Goal: Information Seeking & Learning: Learn about a topic

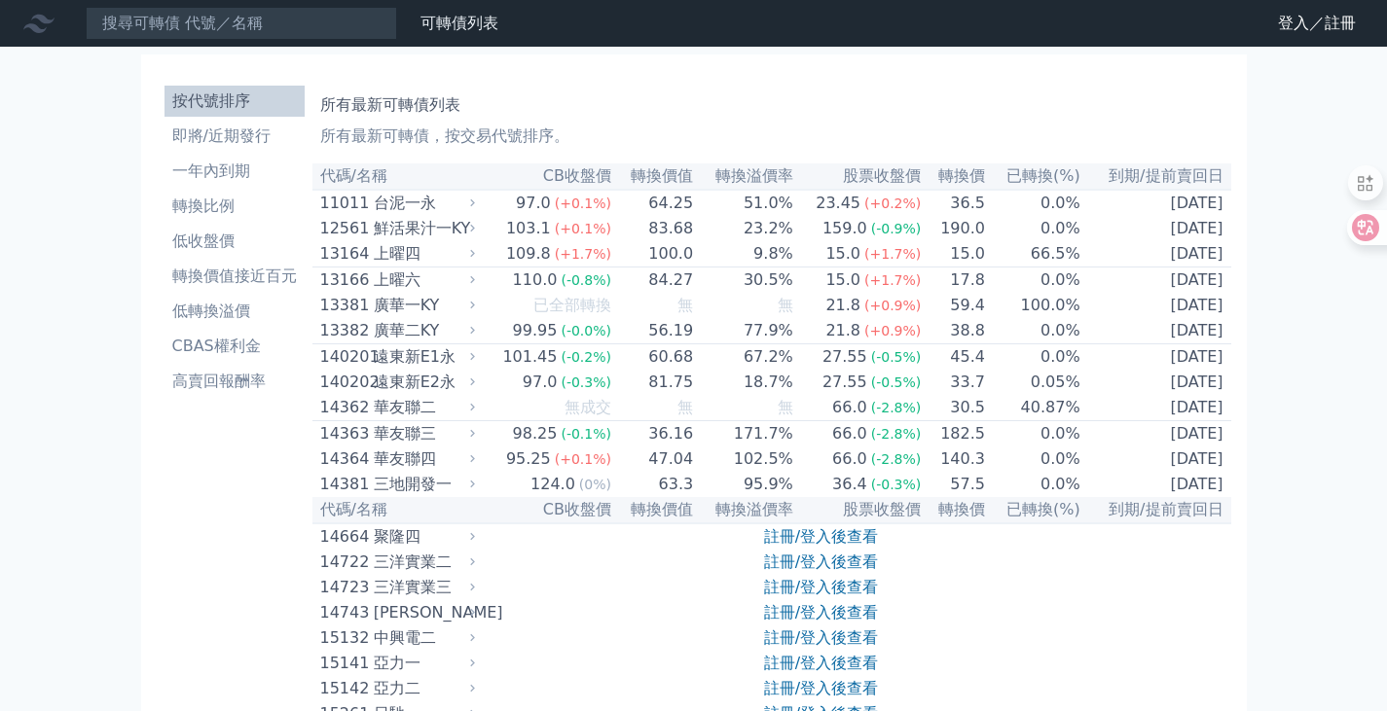
click at [1290, 24] on link "登入／註冊" at bounding box center [1316, 23] width 109 height 31
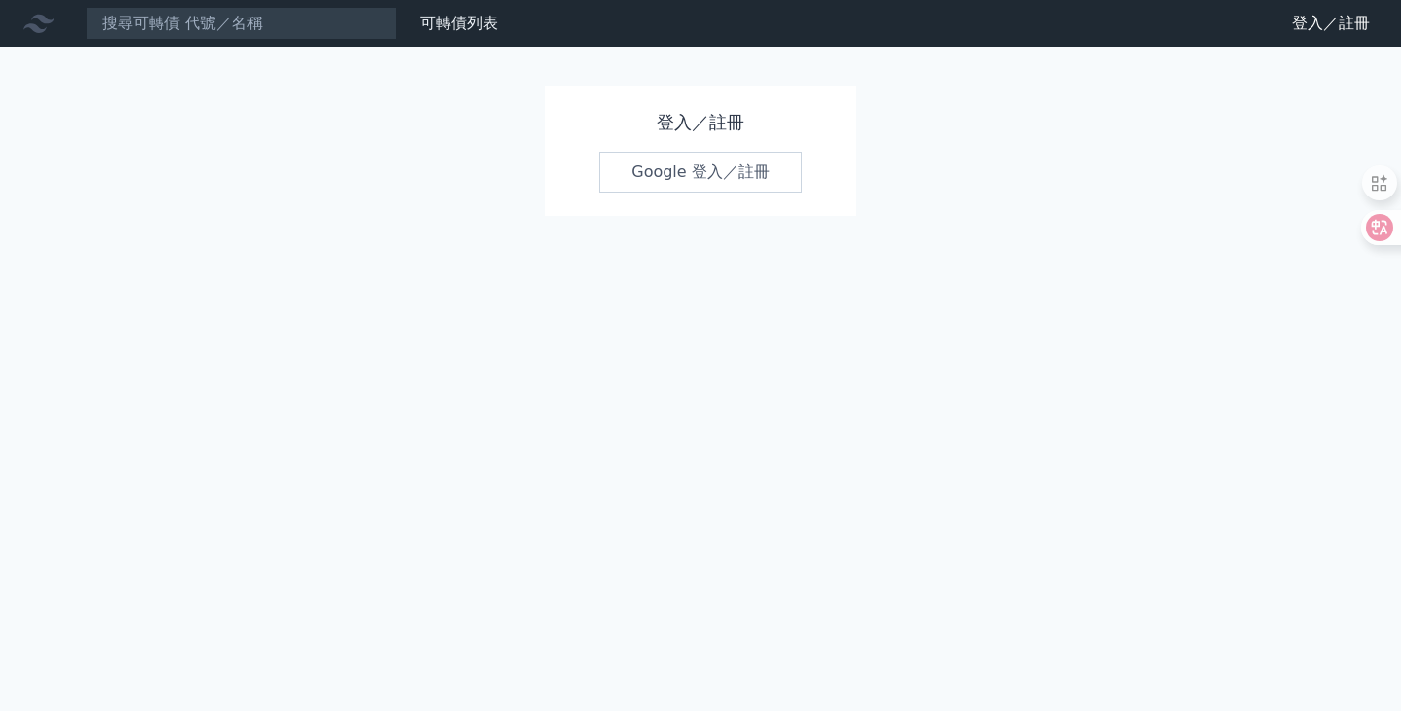
click at [700, 171] on link "Google 登入／註冊" at bounding box center [700, 172] width 202 height 41
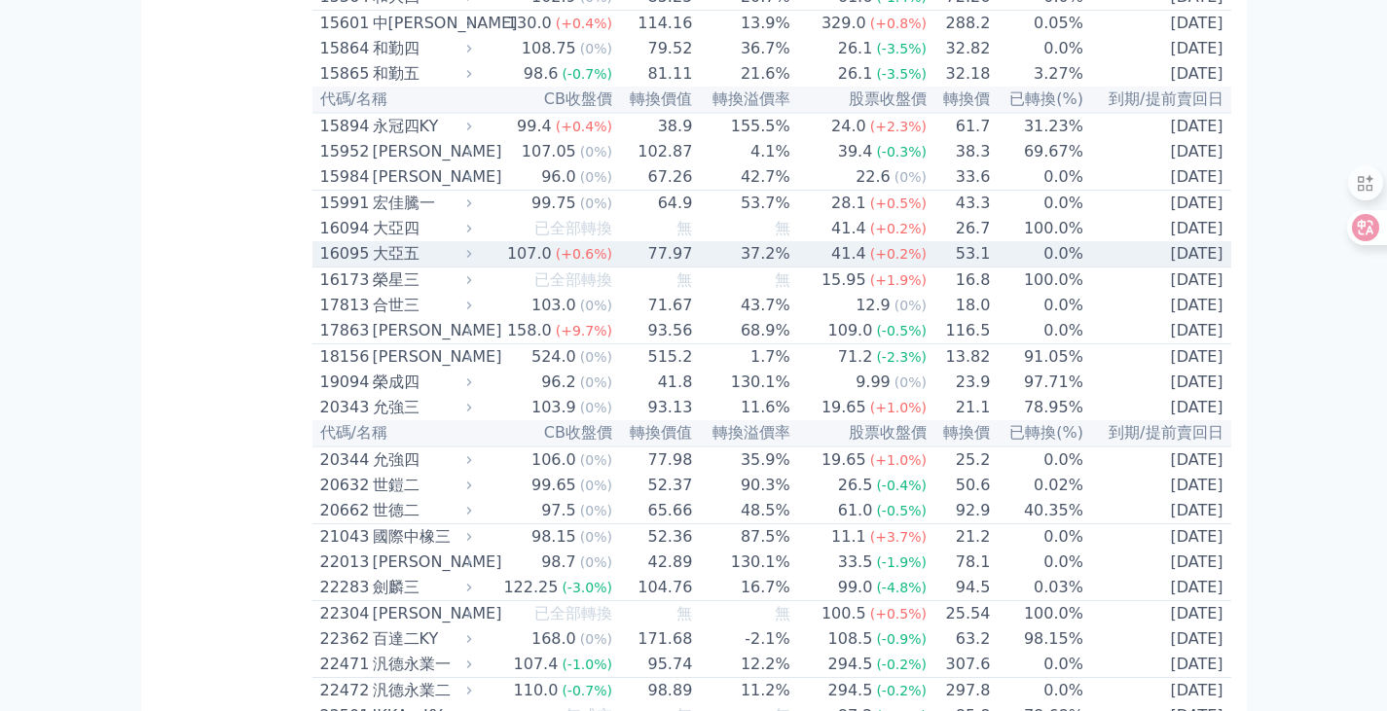
scroll to position [778, 0]
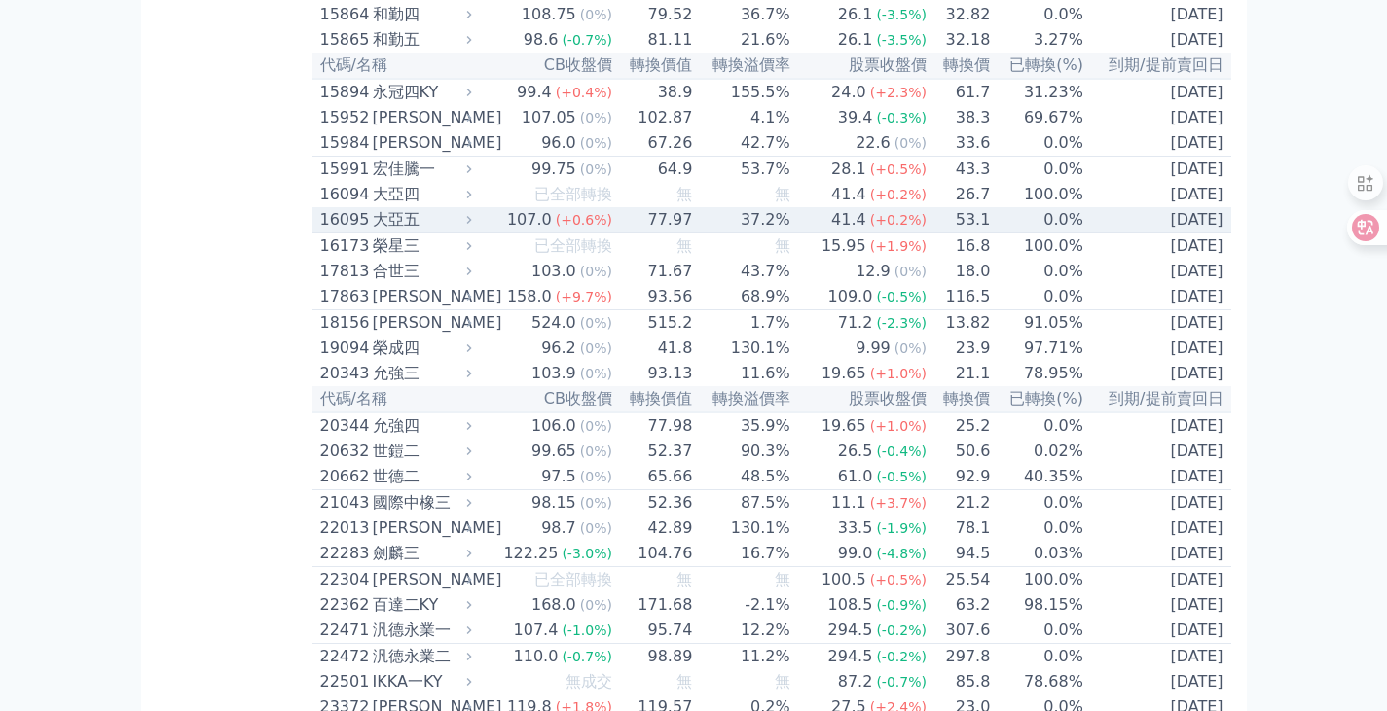
click at [348, 232] on div "16095" at bounding box center [344, 219] width 48 height 23
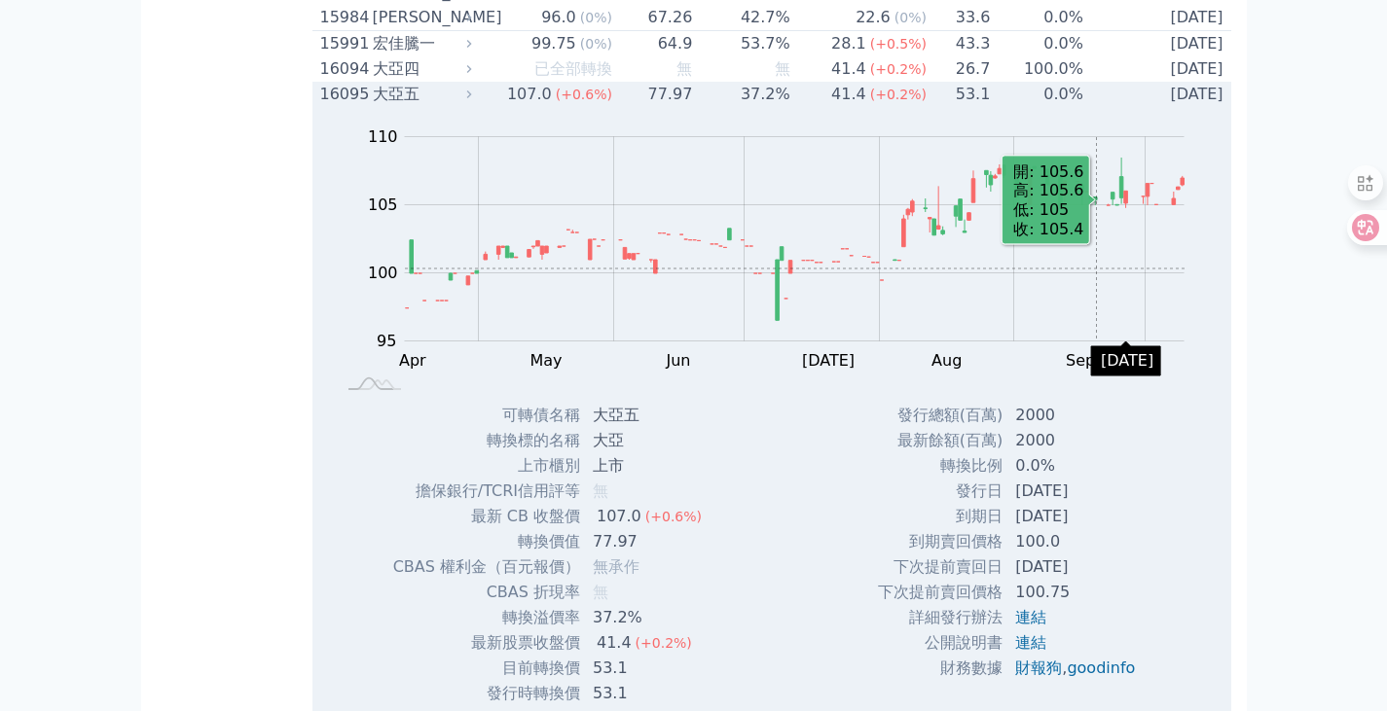
scroll to position [681, 0]
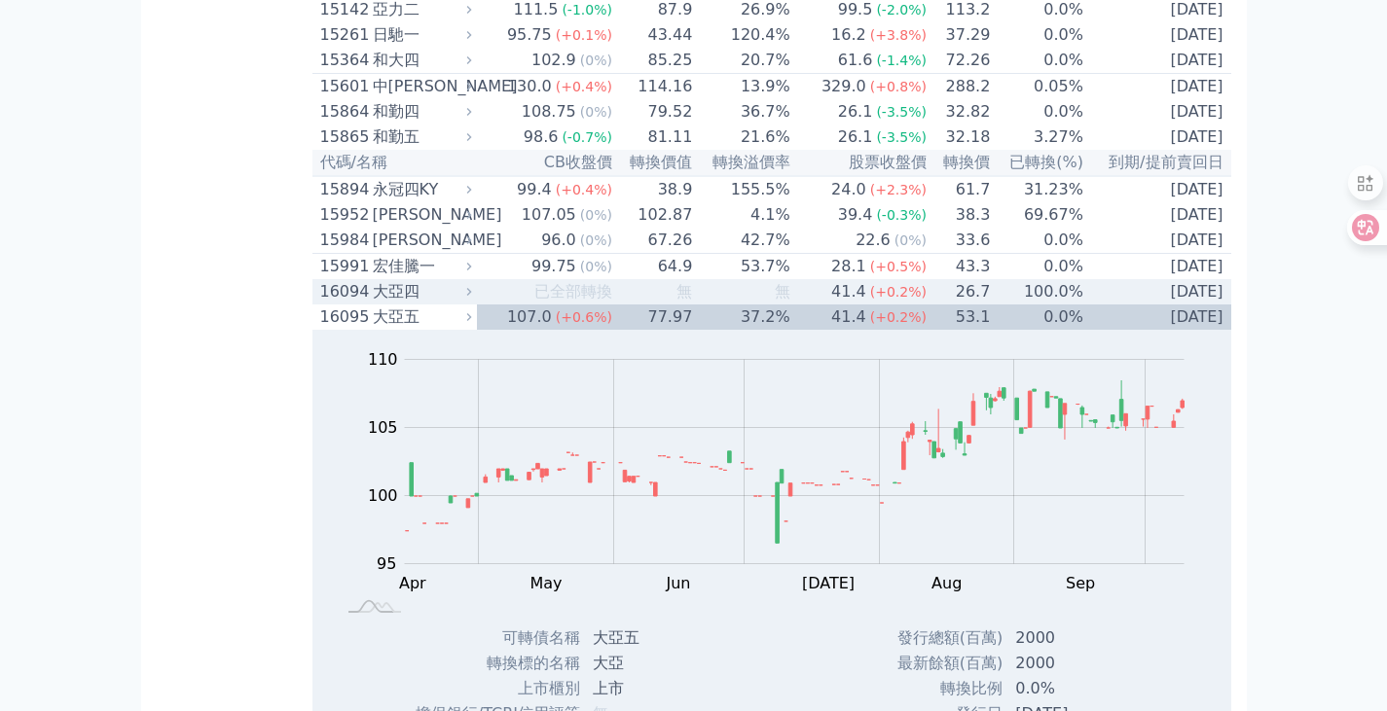
click at [330, 304] on div "16094" at bounding box center [344, 291] width 48 height 23
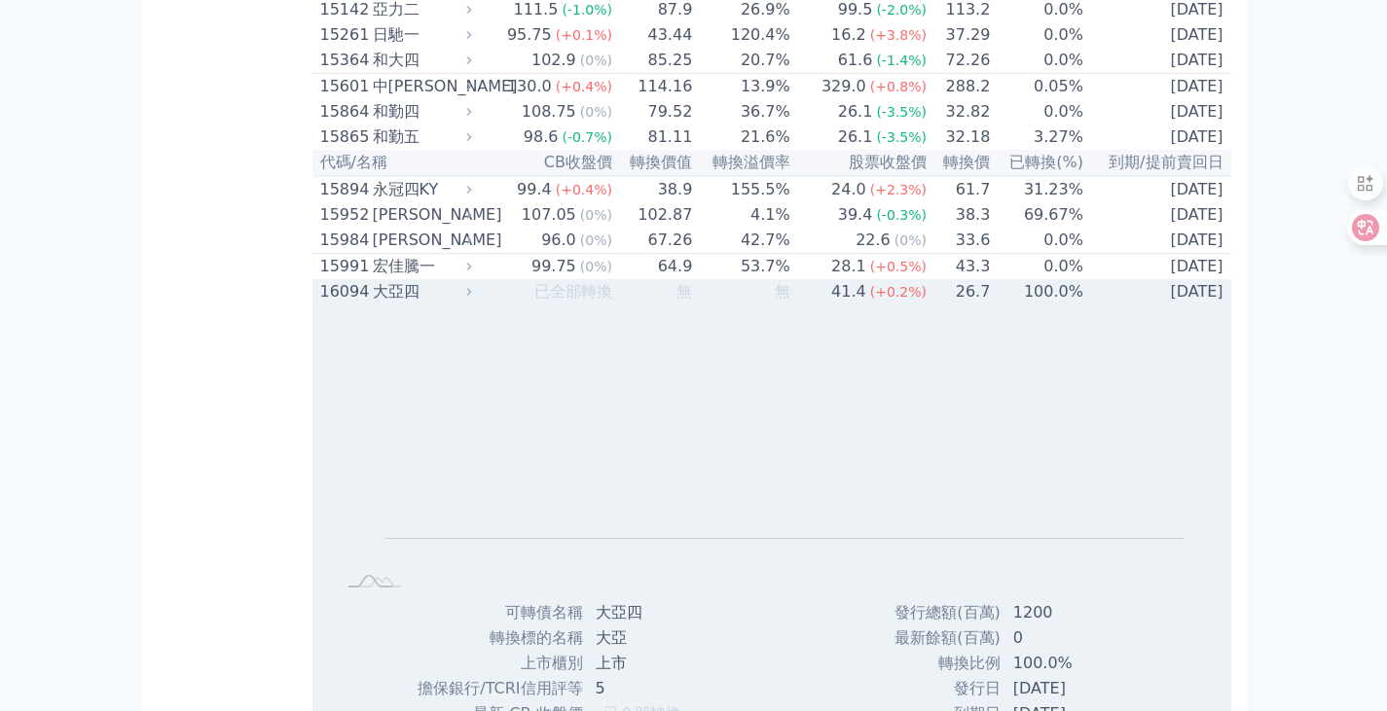
click at [335, 304] on div "16094" at bounding box center [344, 291] width 48 height 23
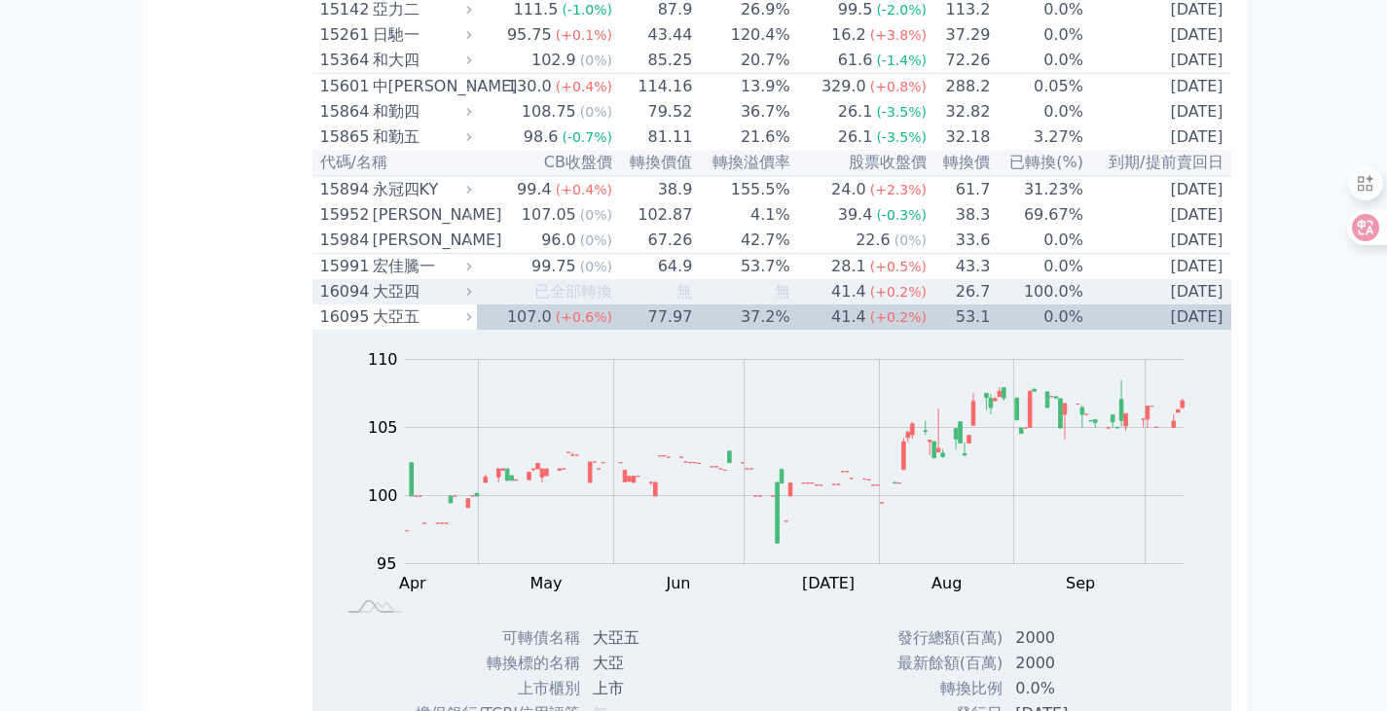
click at [334, 304] on div "16094" at bounding box center [344, 291] width 48 height 23
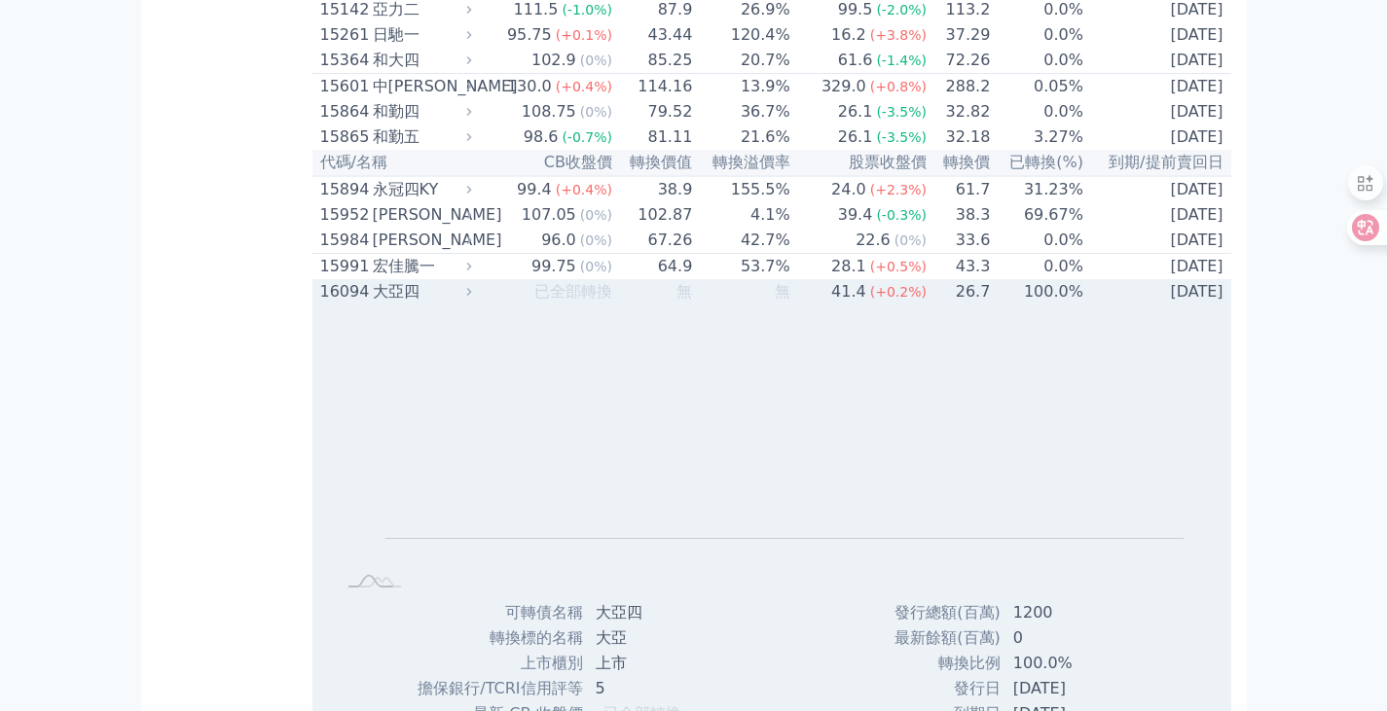
click at [334, 304] on div "16094" at bounding box center [344, 291] width 48 height 23
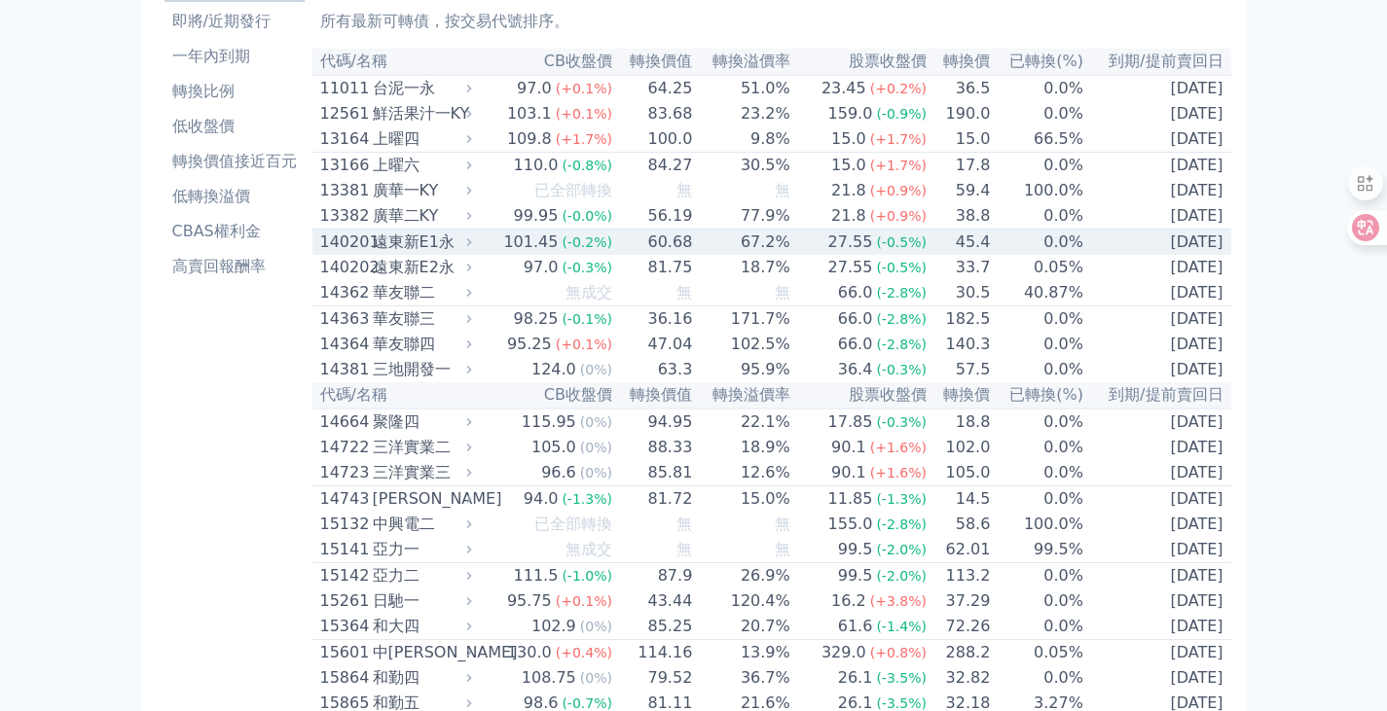
scroll to position [0, 0]
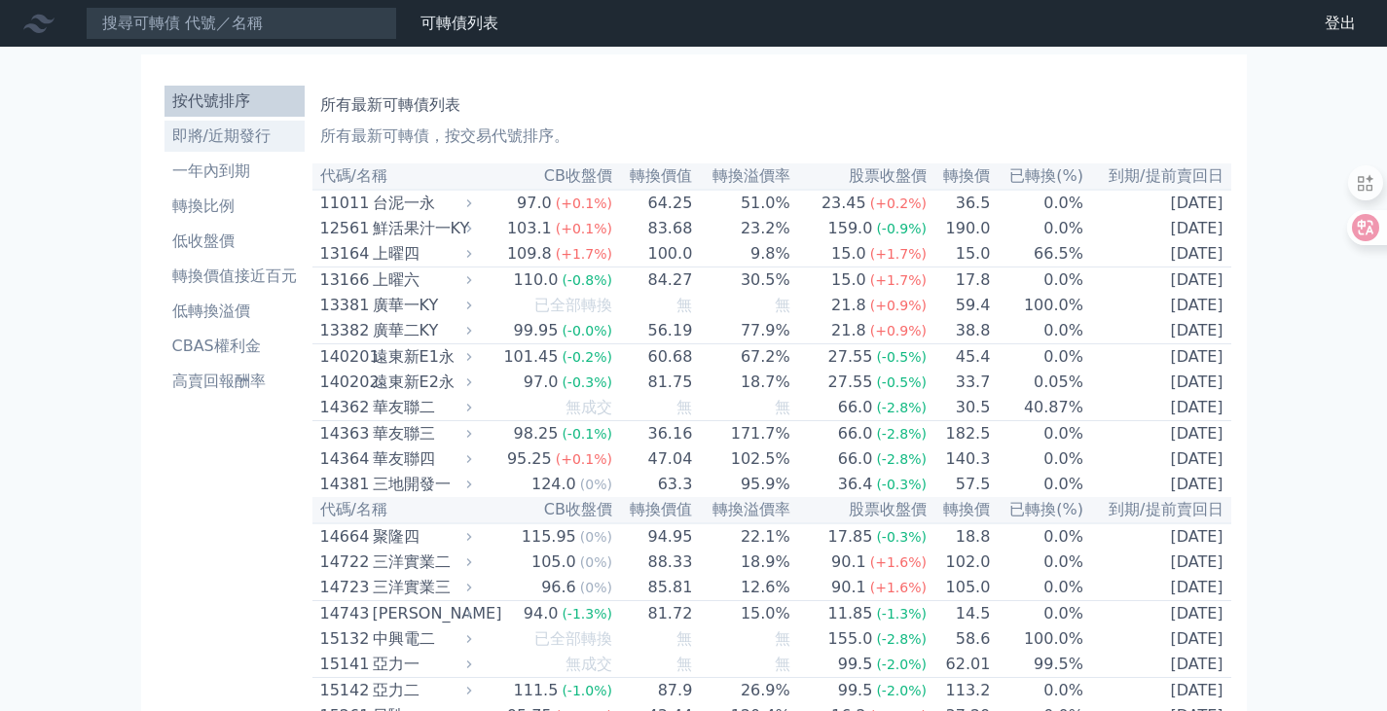
click at [181, 127] on li "即將/近期發行" at bounding box center [234, 136] width 140 height 23
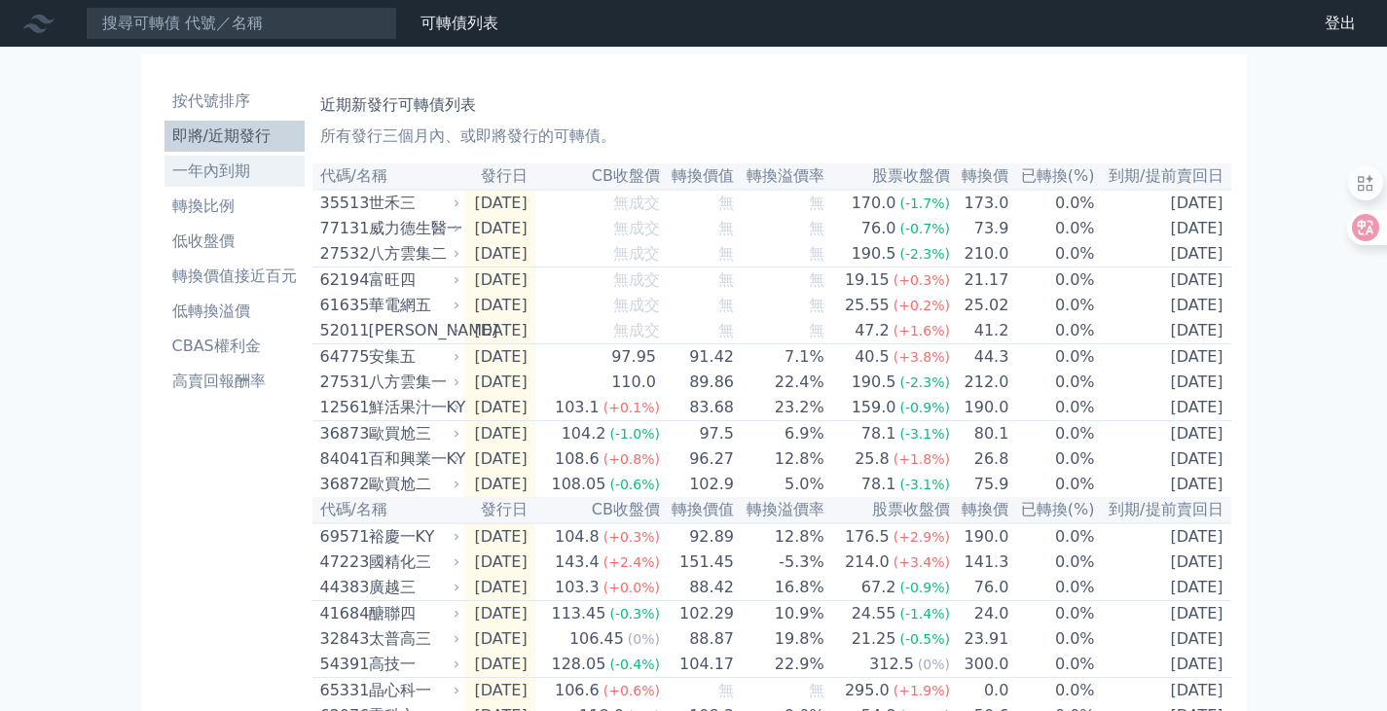
click at [181, 165] on li "一年內到期" at bounding box center [234, 171] width 140 height 23
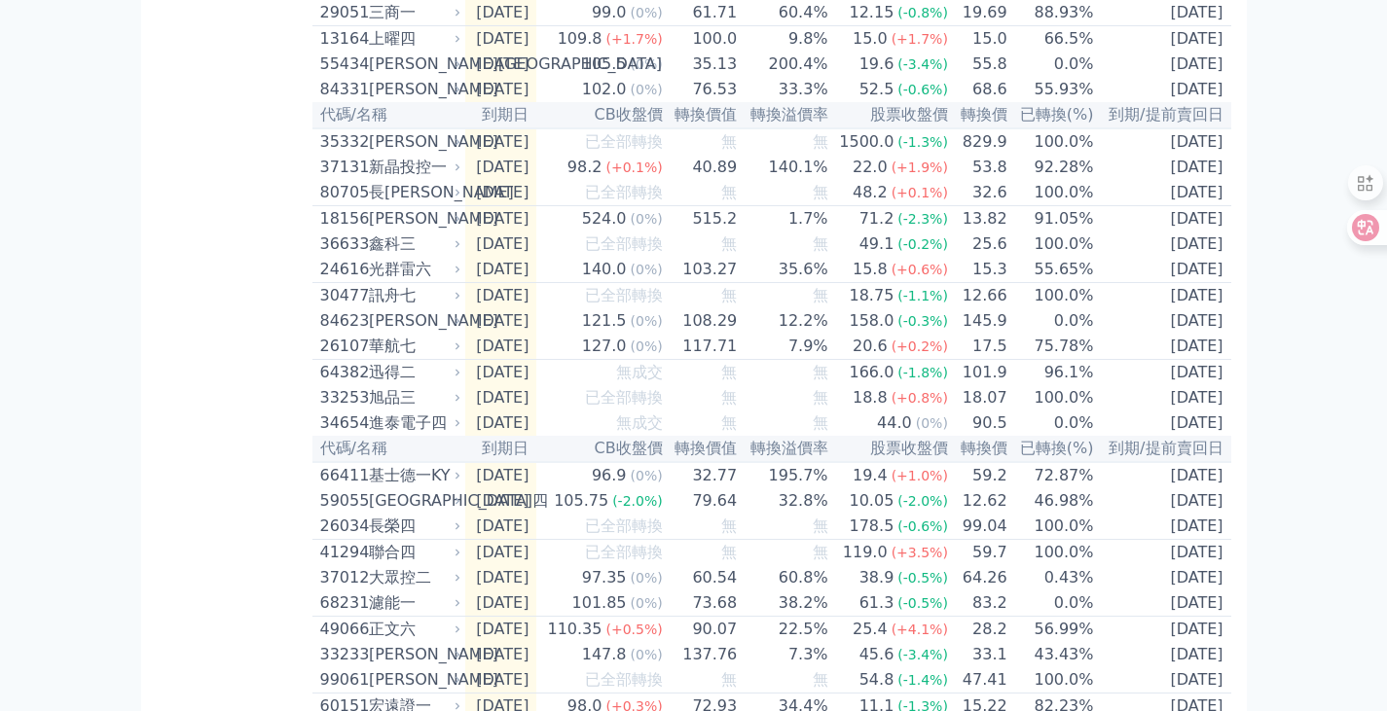
scroll to position [2854, 0]
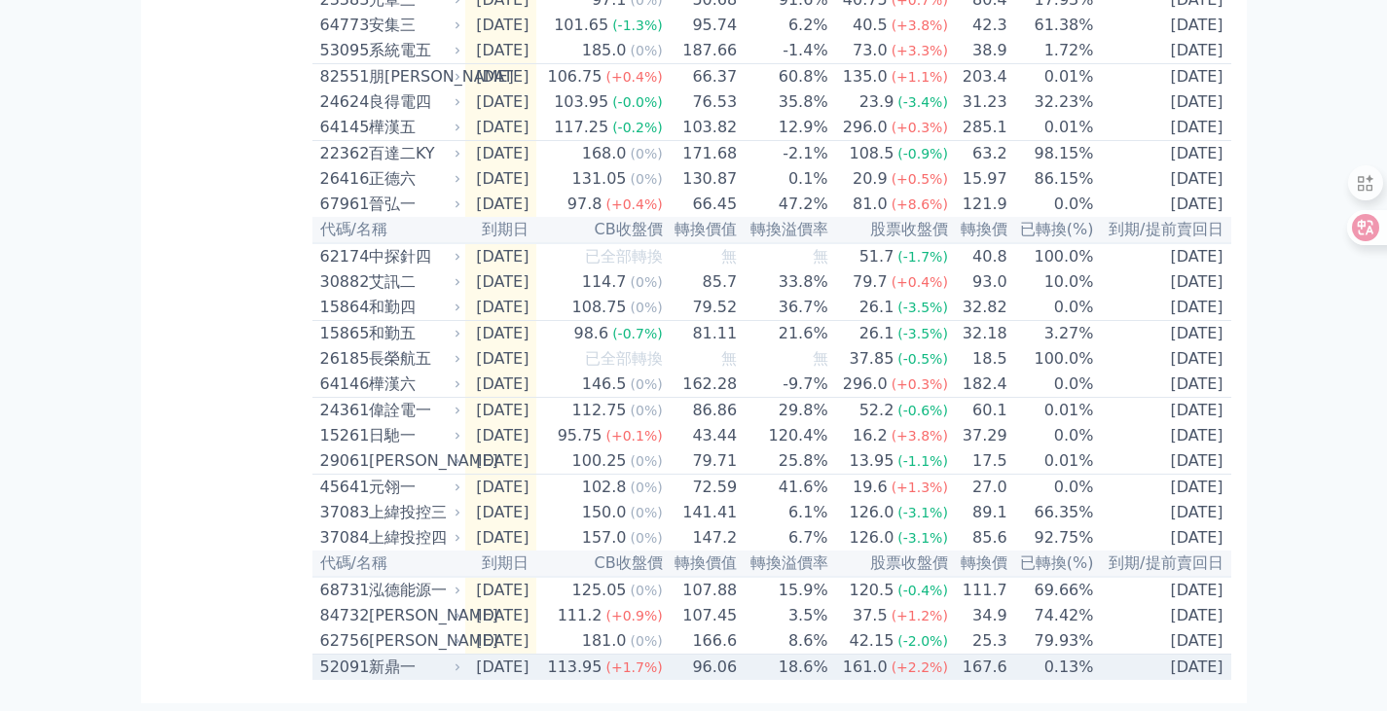
click at [347, 670] on div "52091" at bounding box center [342, 667] width 44 height 23
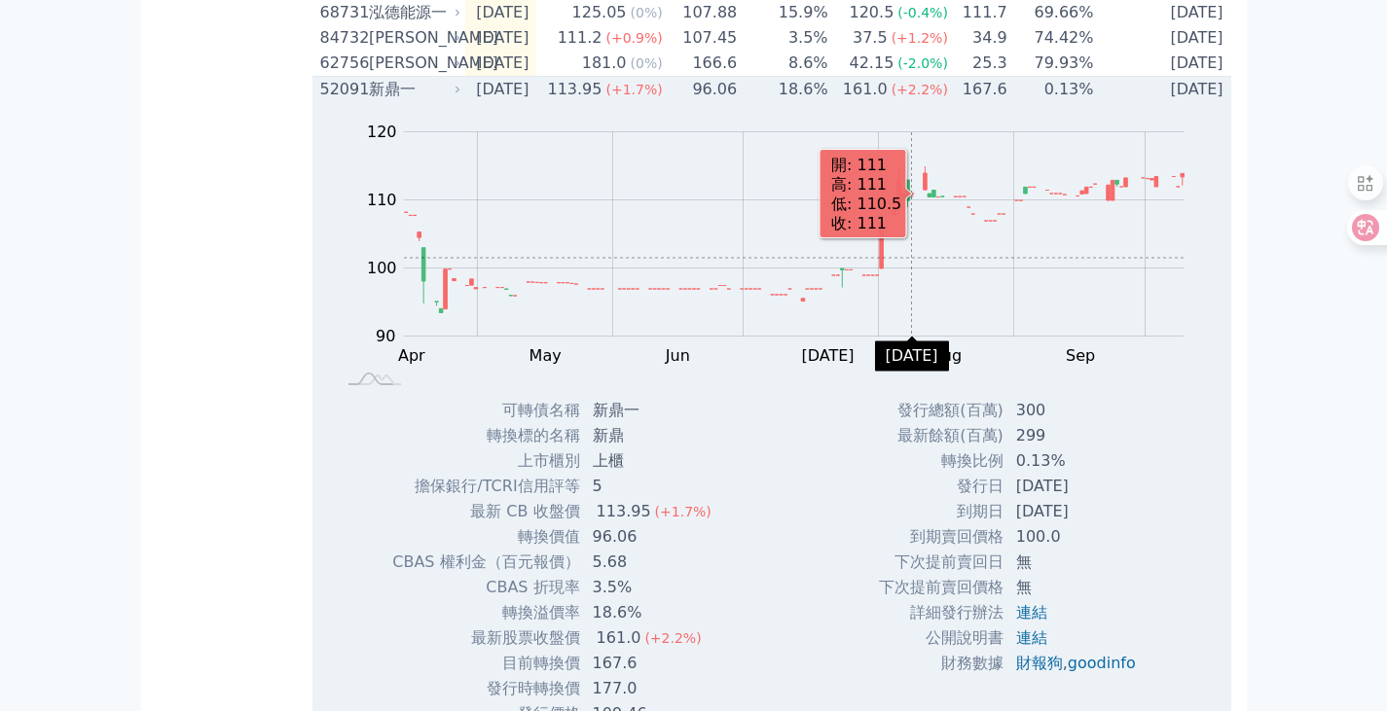
scroll to position [3097, 0]
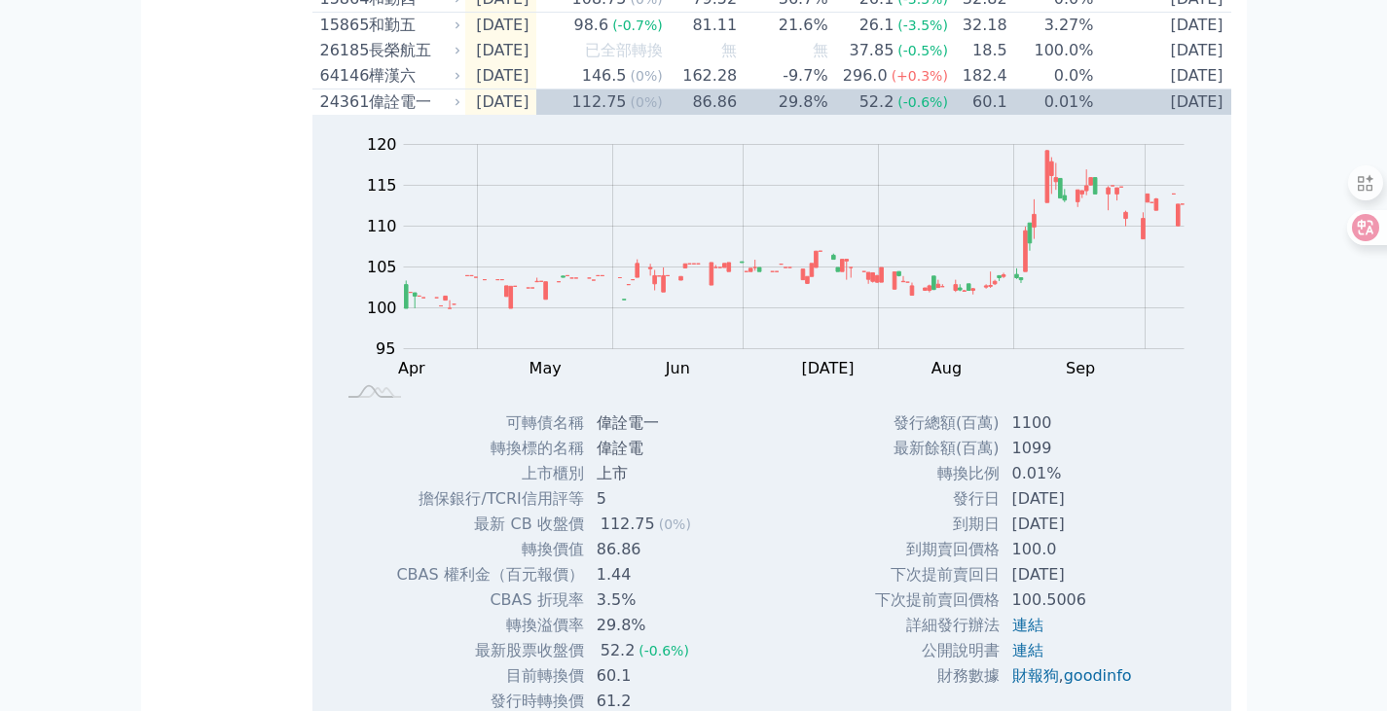
scroll to position [2903, 0]
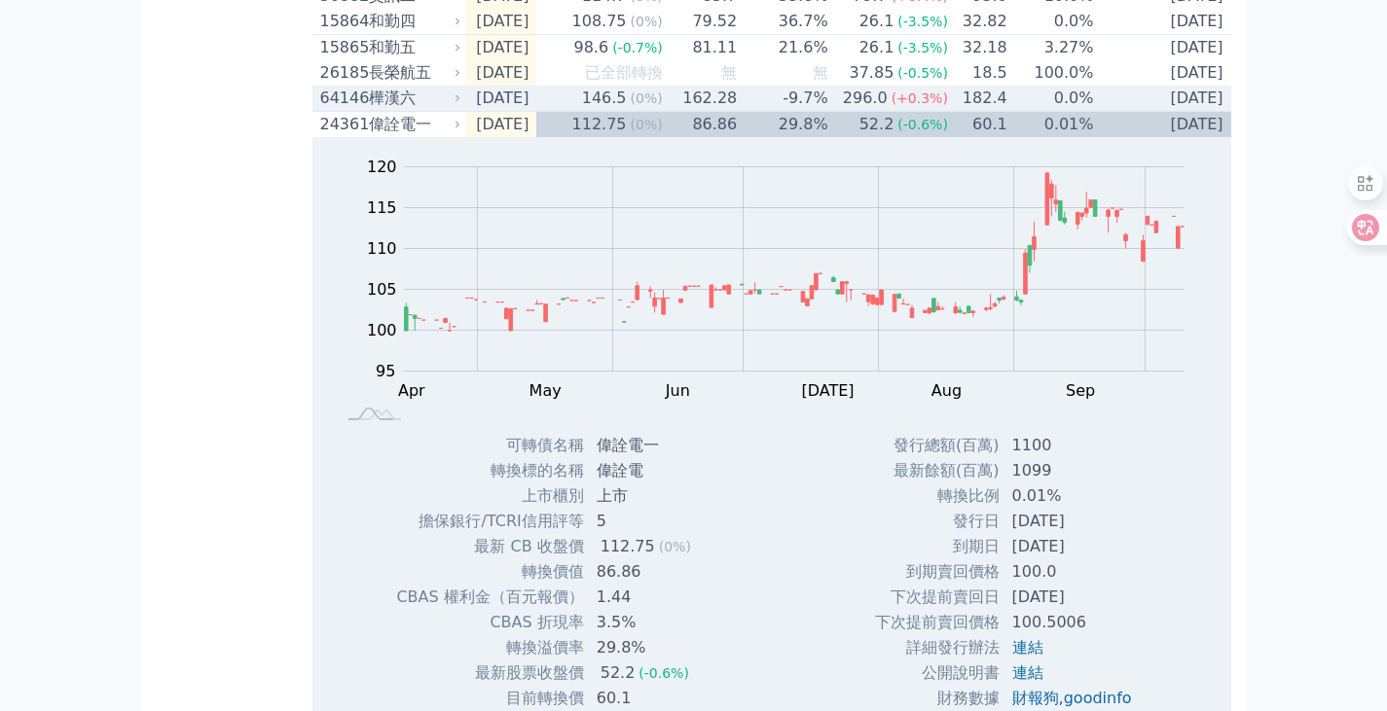
click at [341, 110] on div "64146" at bounding box center [342, 98] width 44 height 23
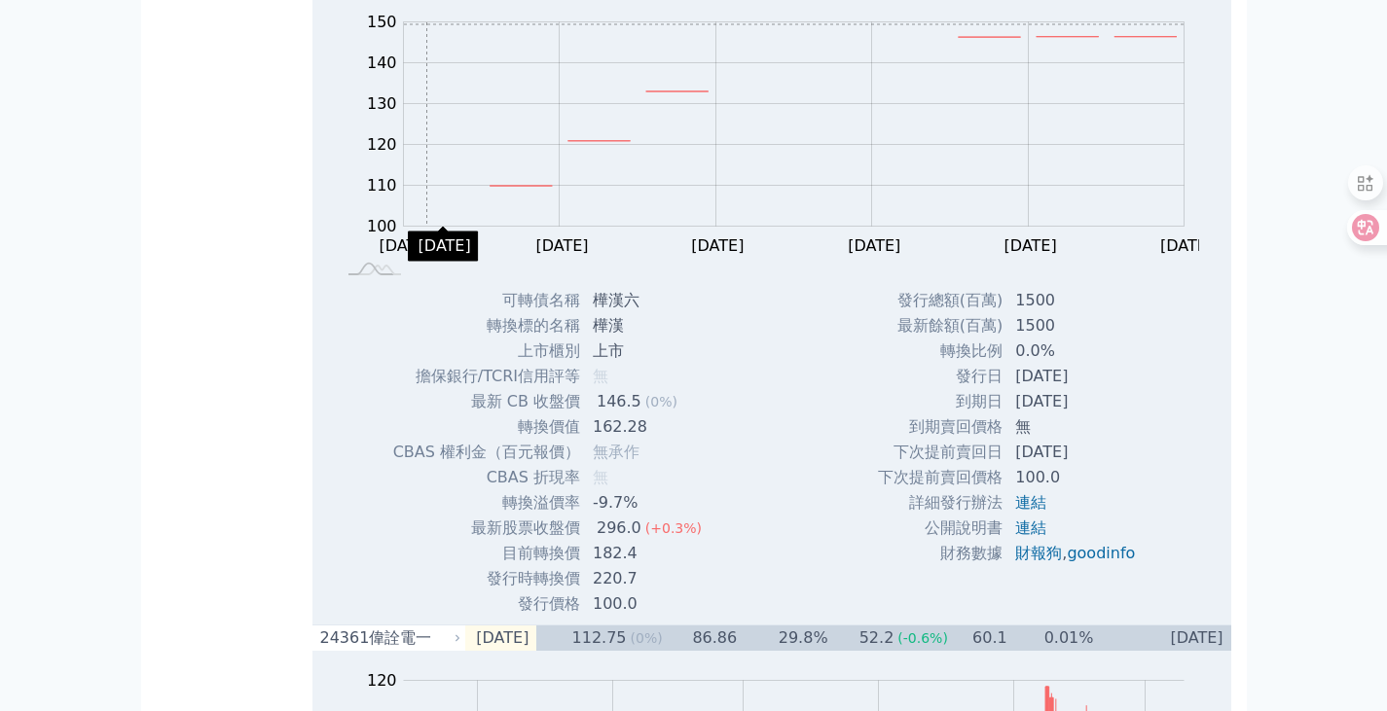
scroll to position [3000, 0]
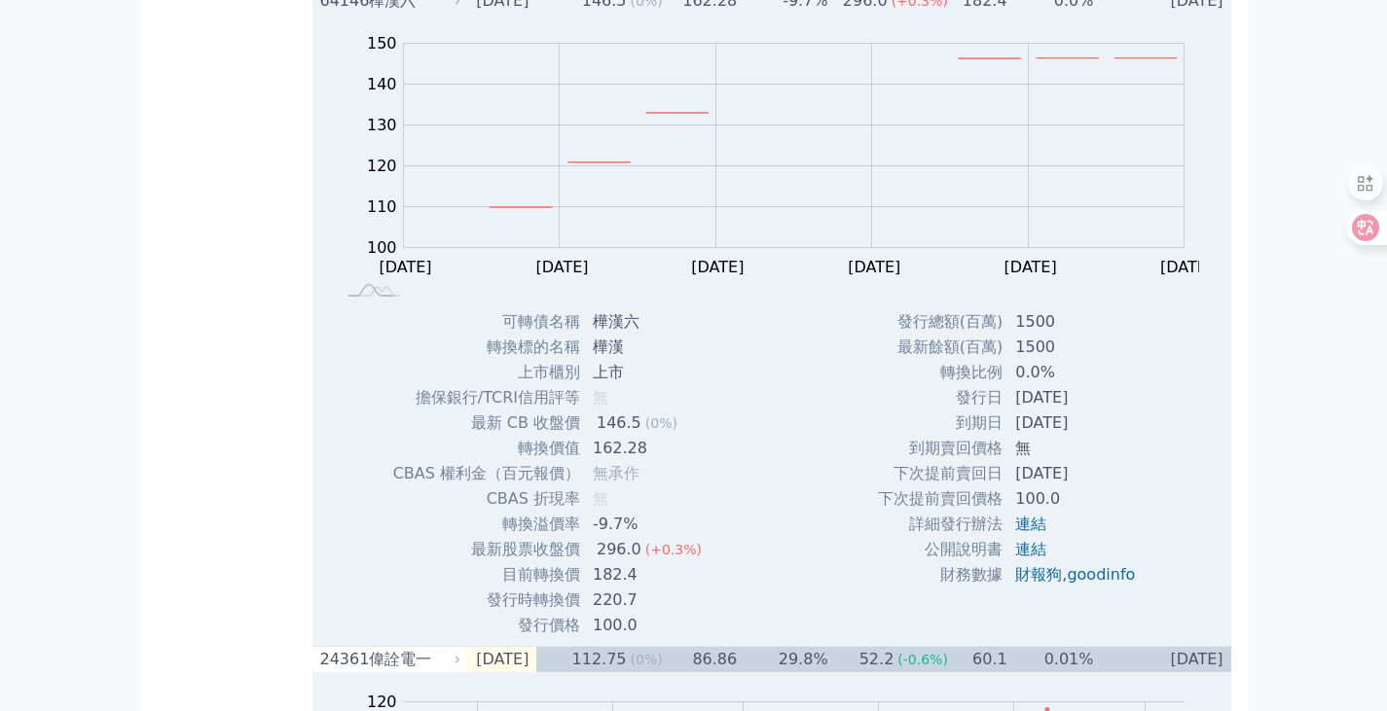
click at [336, 13] on div "64146" at bounding box center [342, 0] width 44 height 23
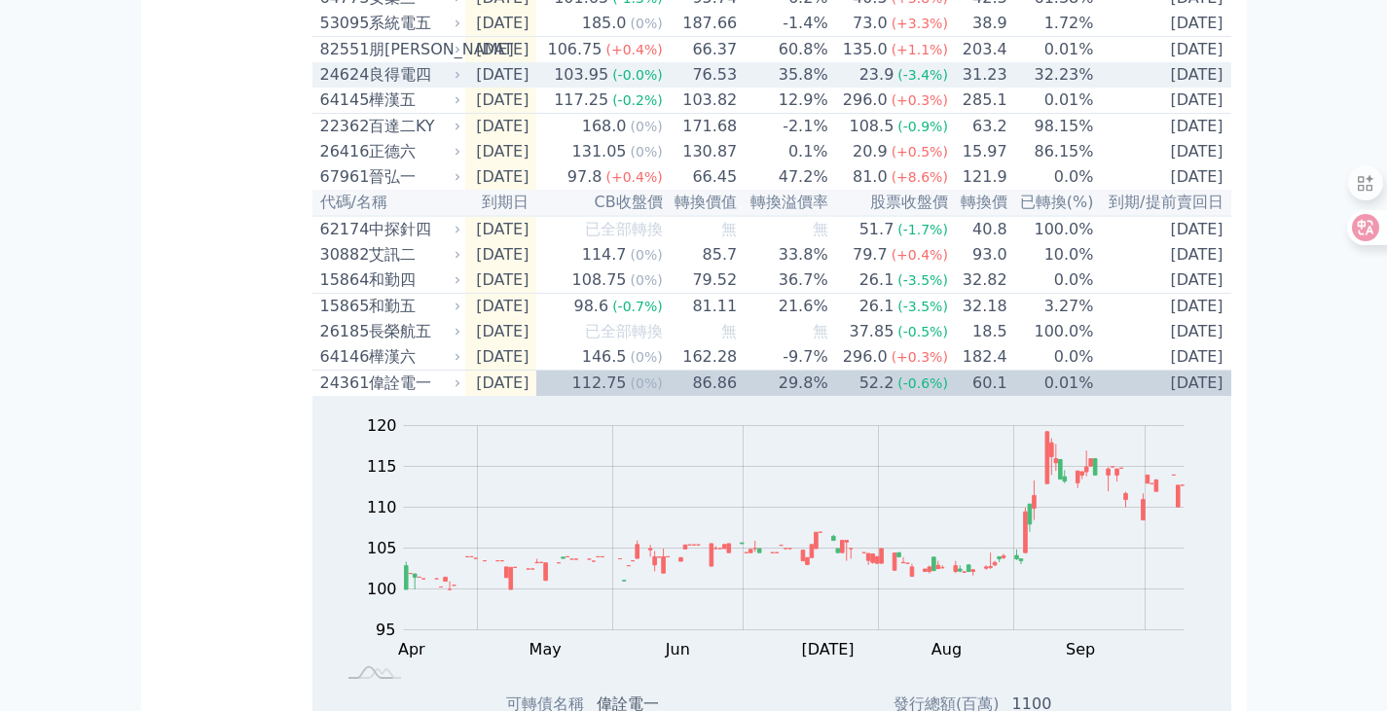
scroll to position [2514, 0]
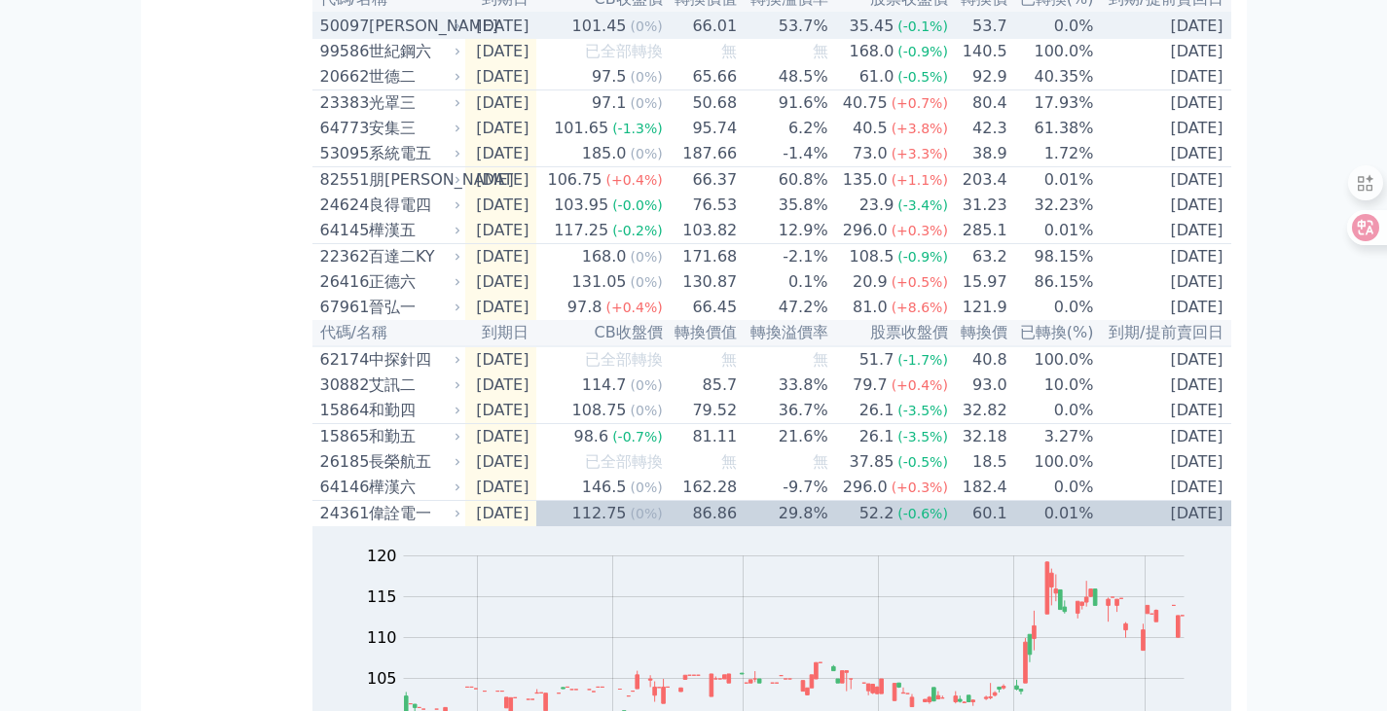
click at [341, 38] on div "50097" at bounding box center [342, 26] width 44 height 23
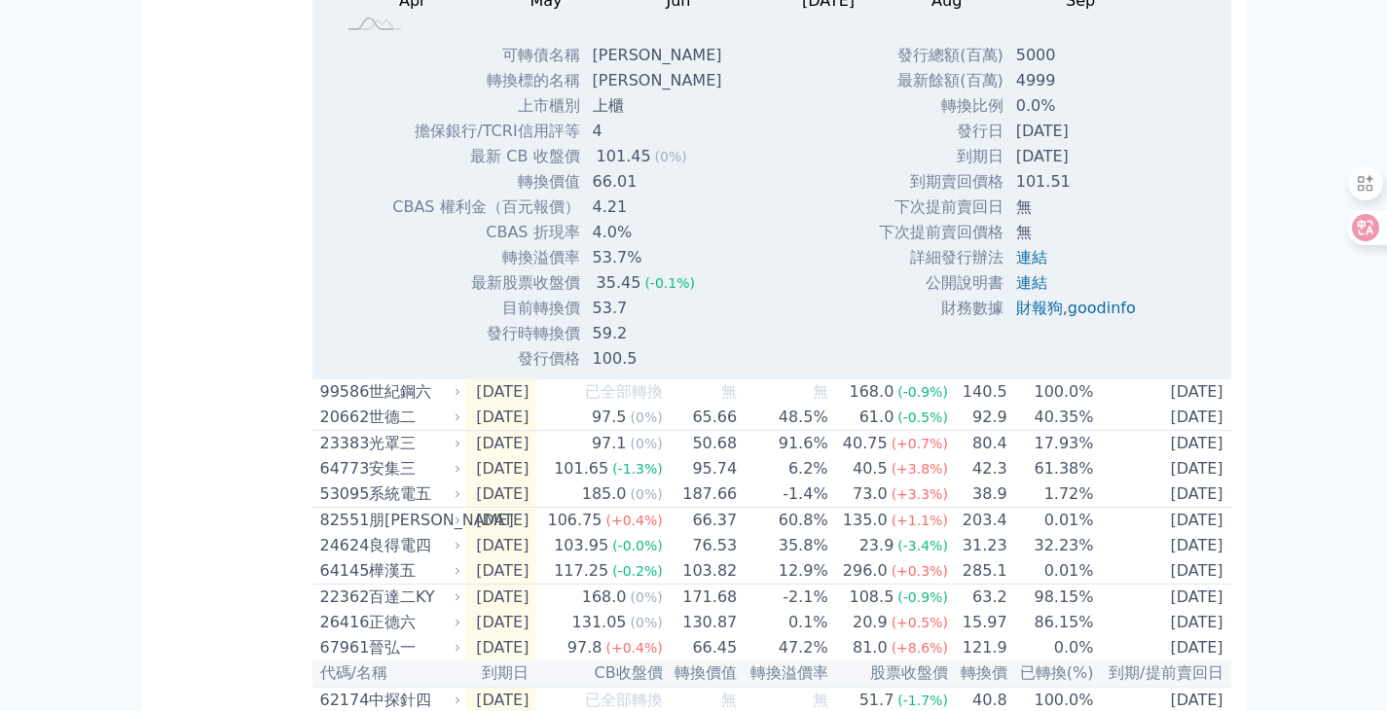
scroll to position [2611, 0]
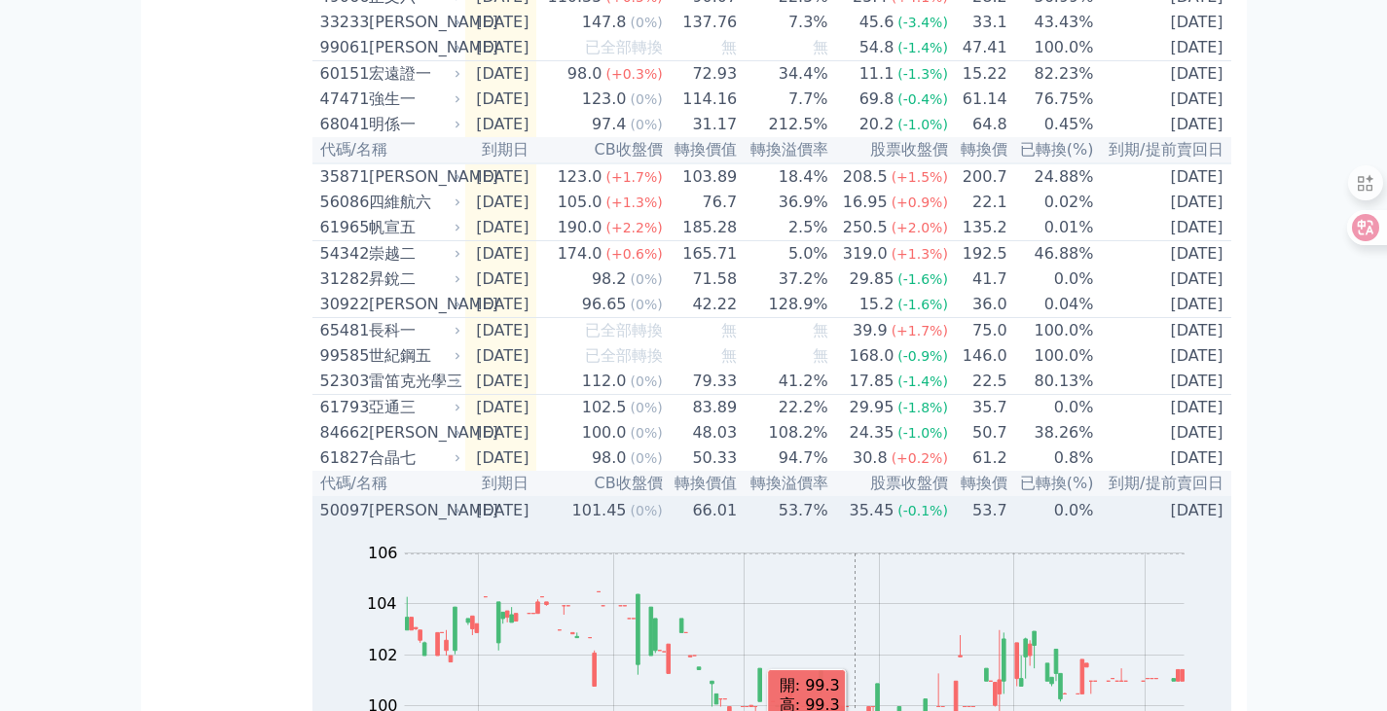
scroll to position [2027, 0]
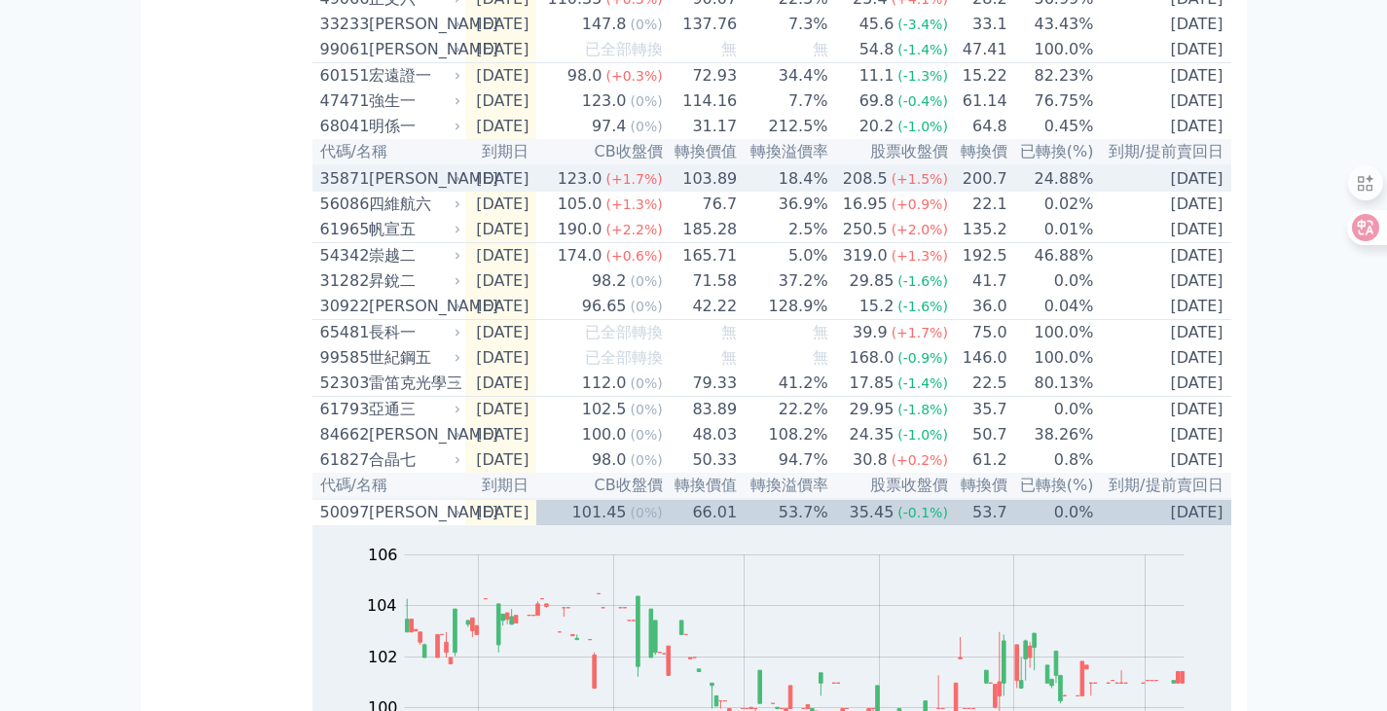
click at [336, 191] on div "35871" at bounding box center [342, 178] width 44 height 23
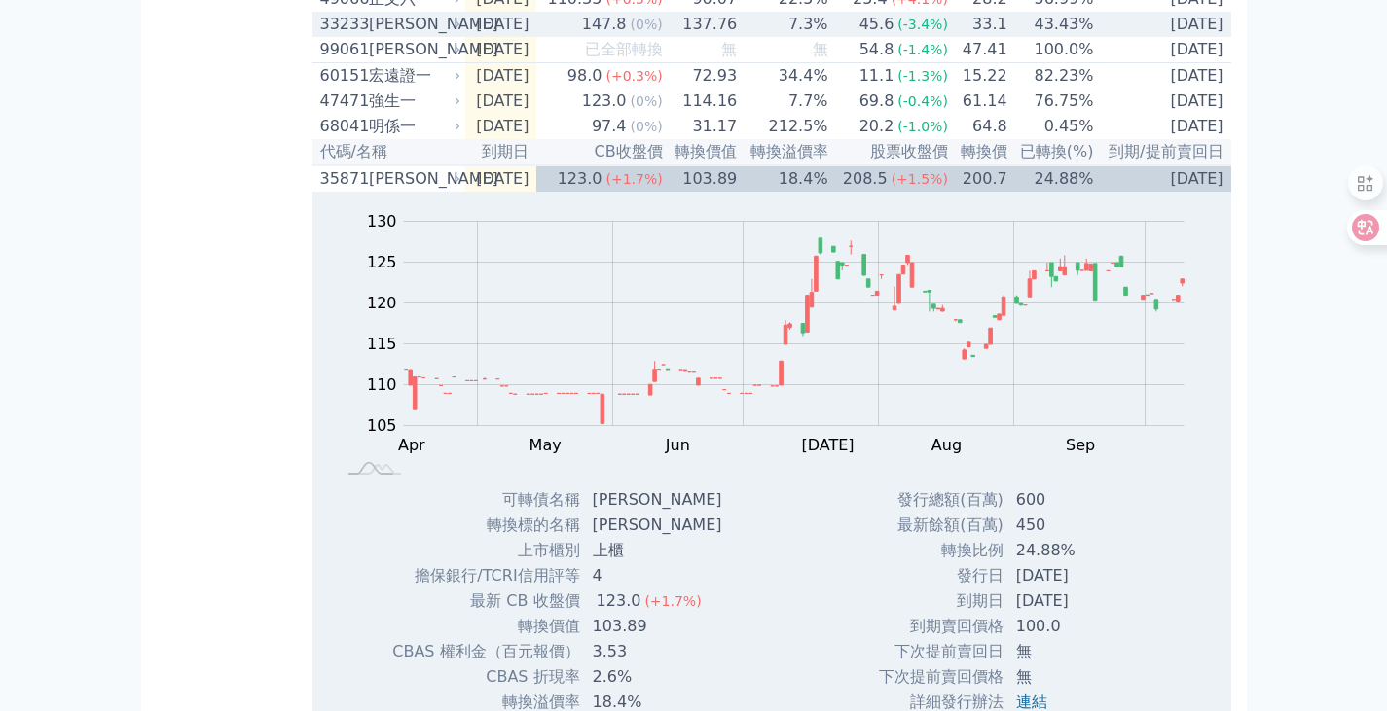
click at [341, 36] on div "33233" at bounding box center [342, 24] width 44 height 23
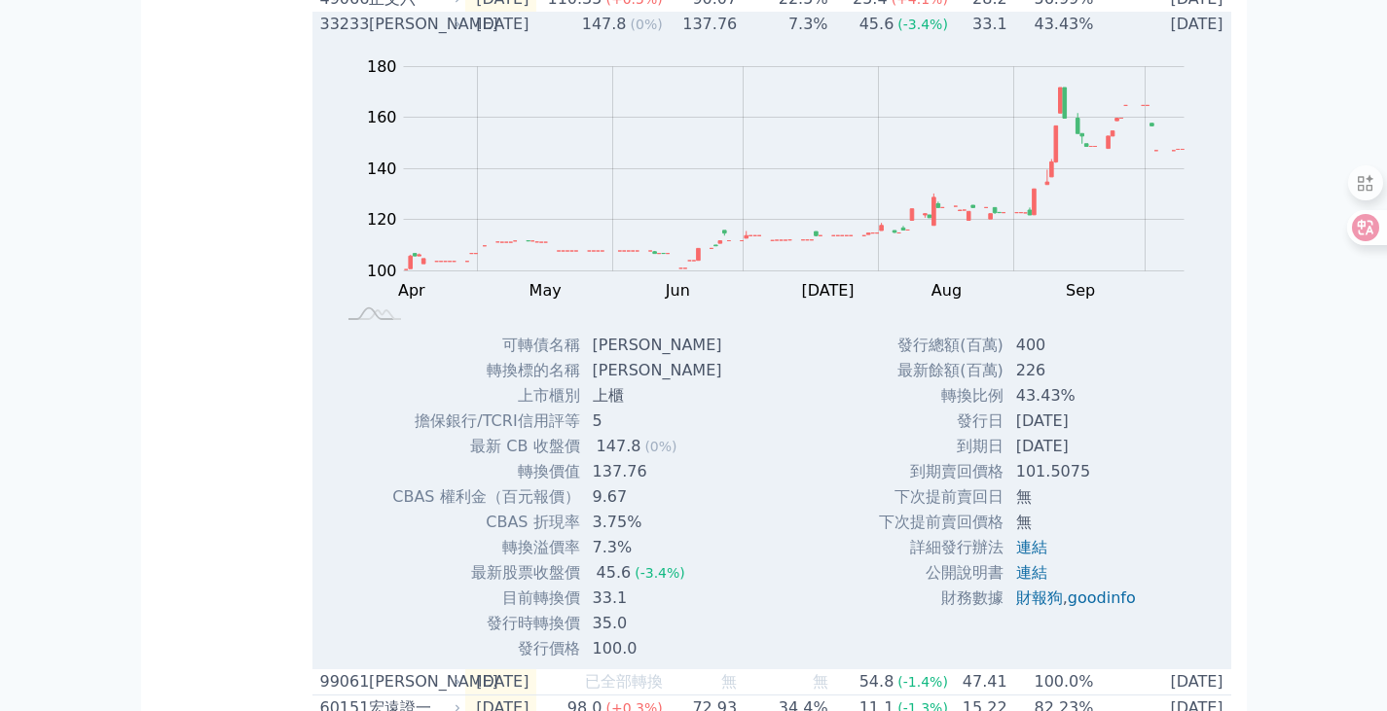
click at [349, 36] on div "33233" at bounding box center [342, 24] width 44 height 23
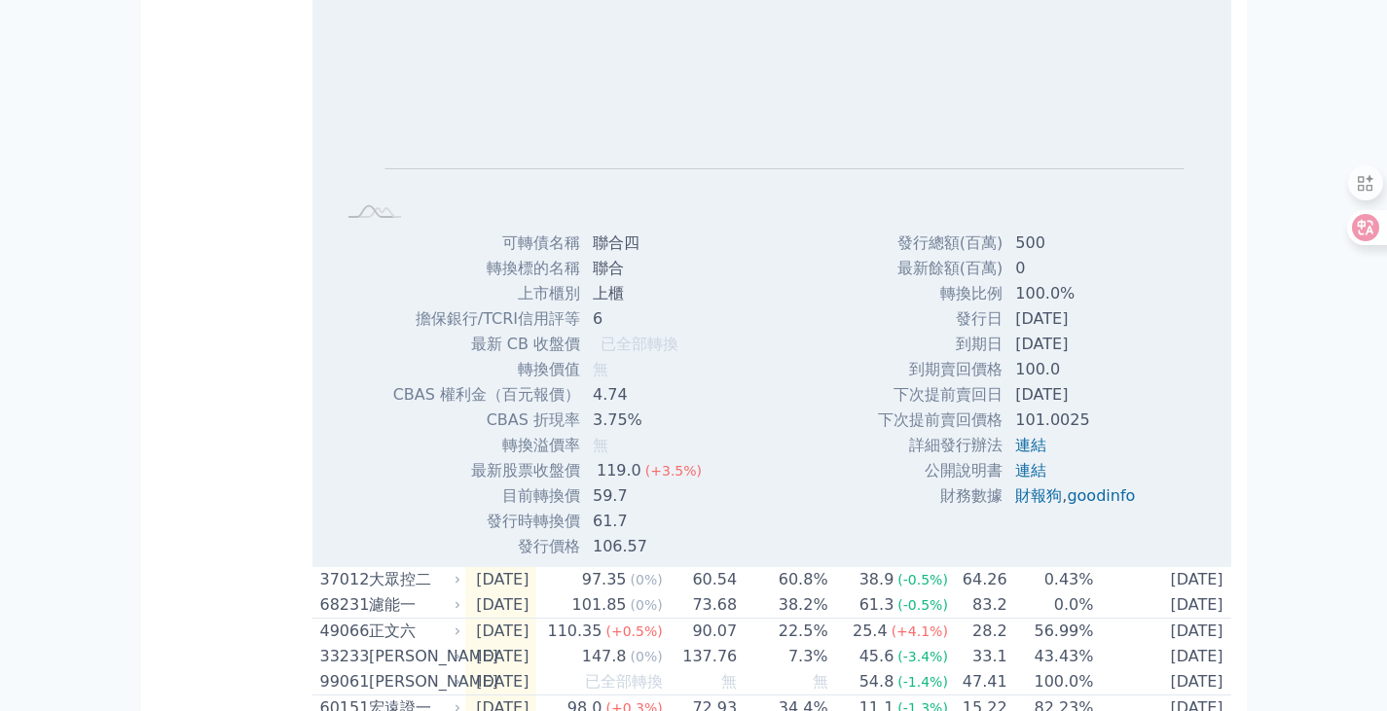
scroll to position [0, 0]
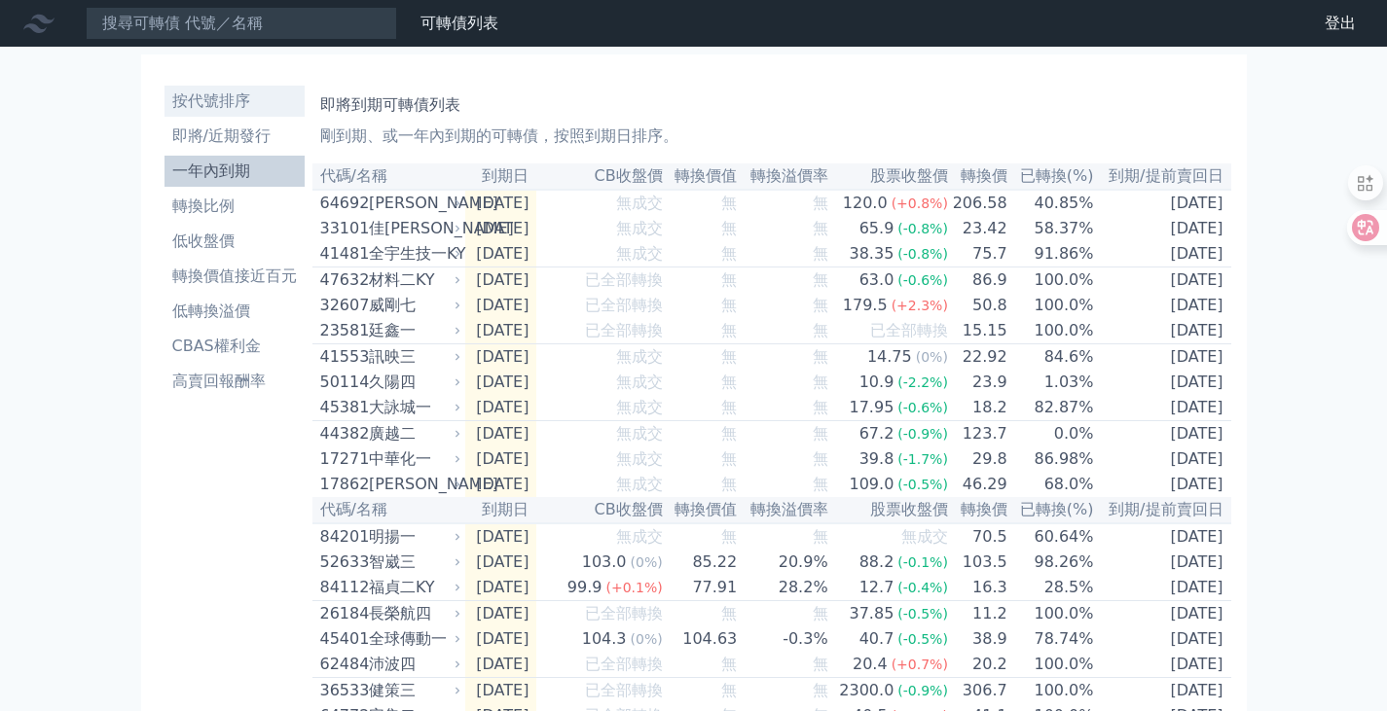
click at [199, 101] on li "按代號排序" at bounding box center [234, 101] width 140 height 23
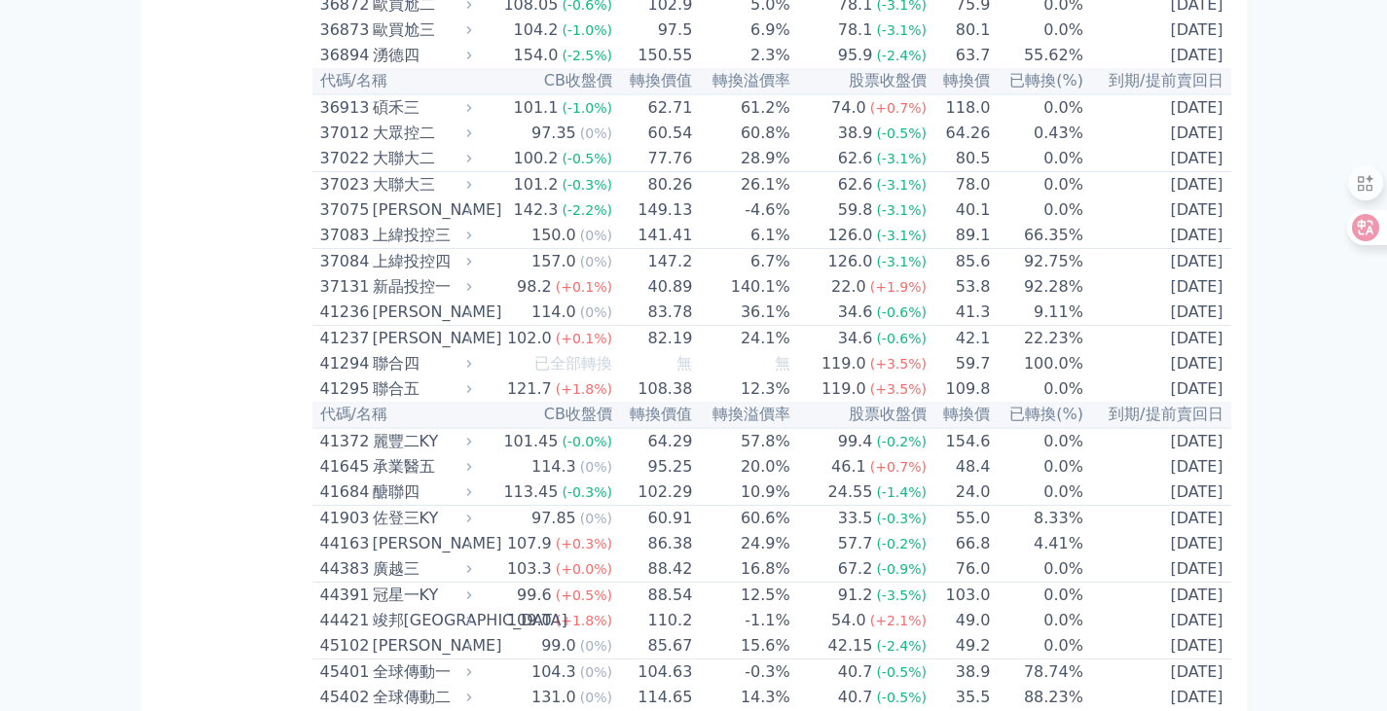
scroll to position [5255, 0]
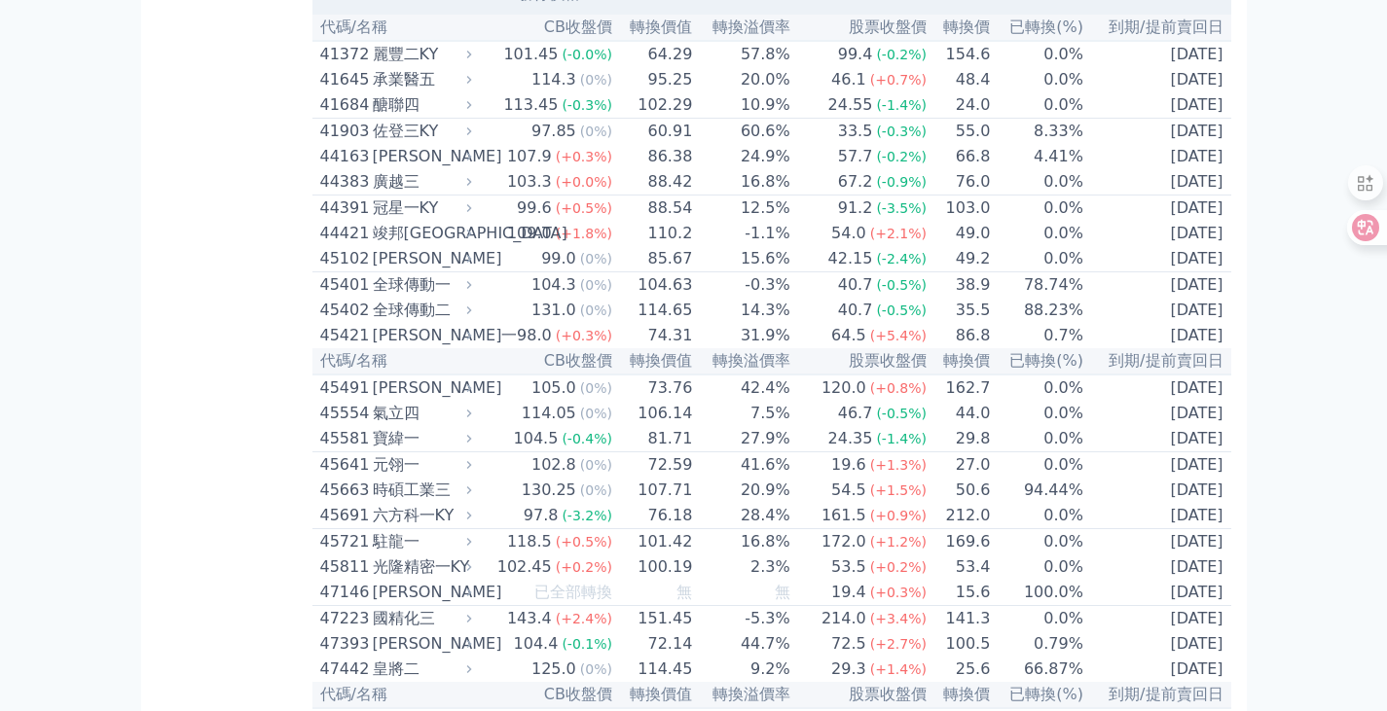
scroll to position [5936, 0]
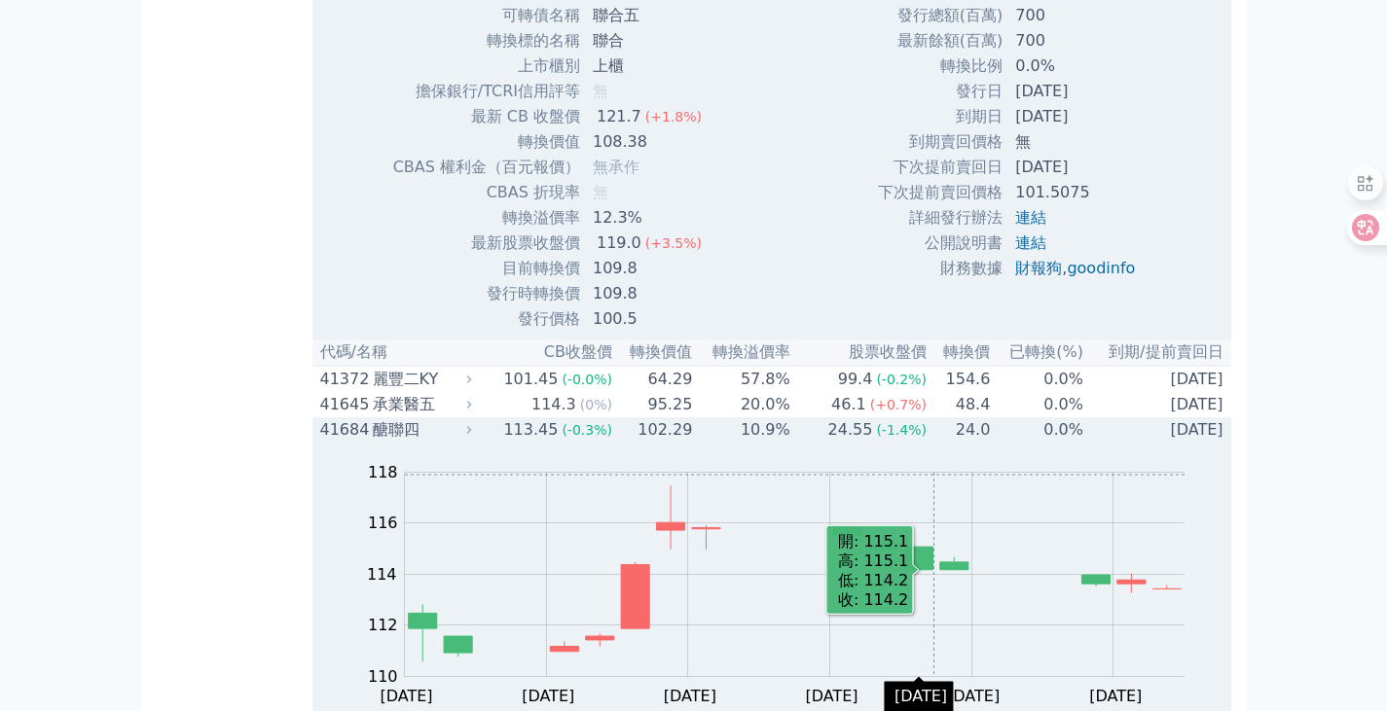
scroll to position [5449, 0]
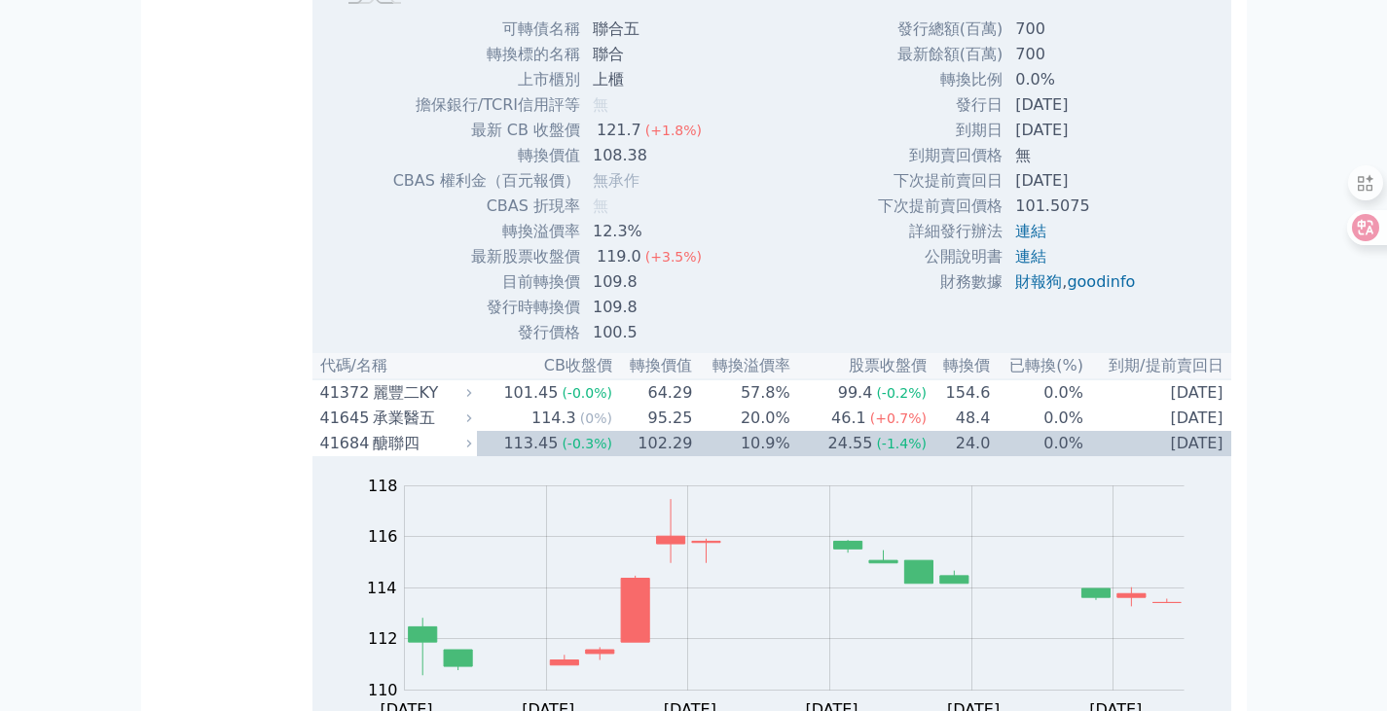
scroll to position [5157, 0]
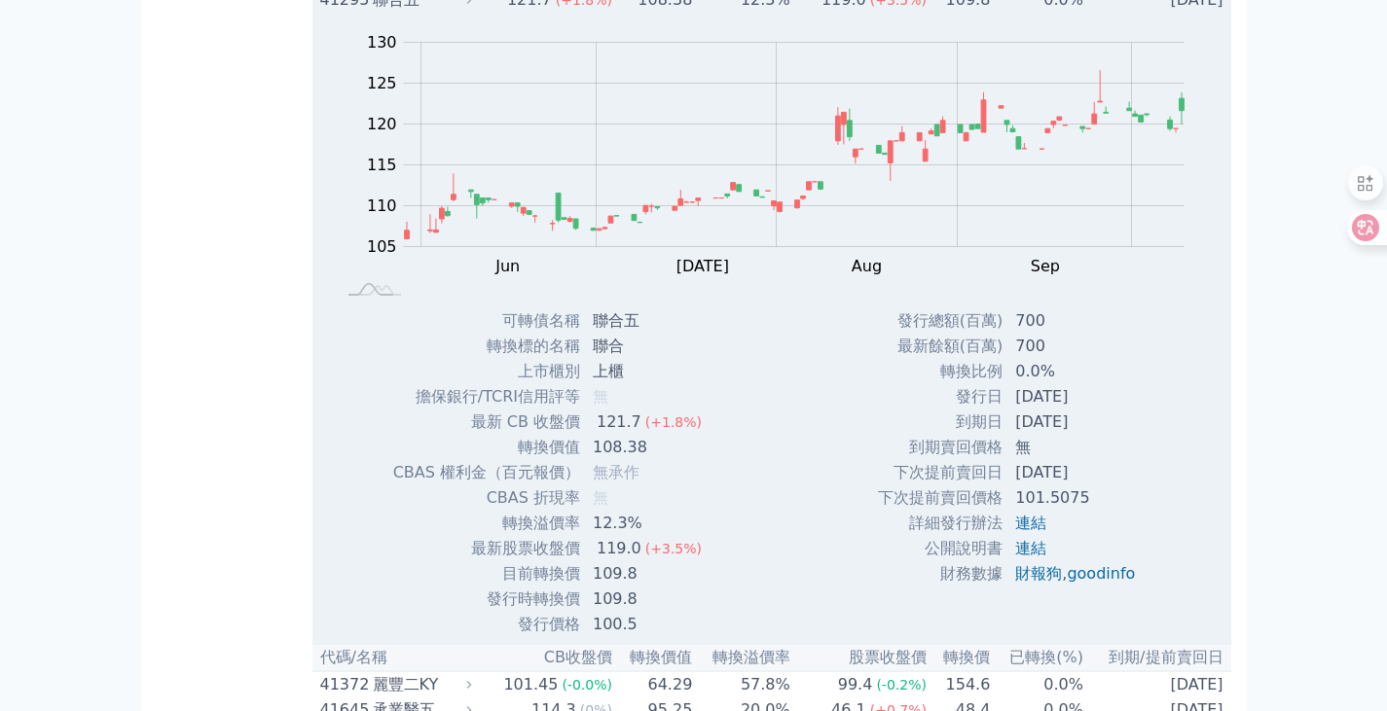
click at [348, 12] on div "41295" at bounding box center [344, -1] width 48 height 23
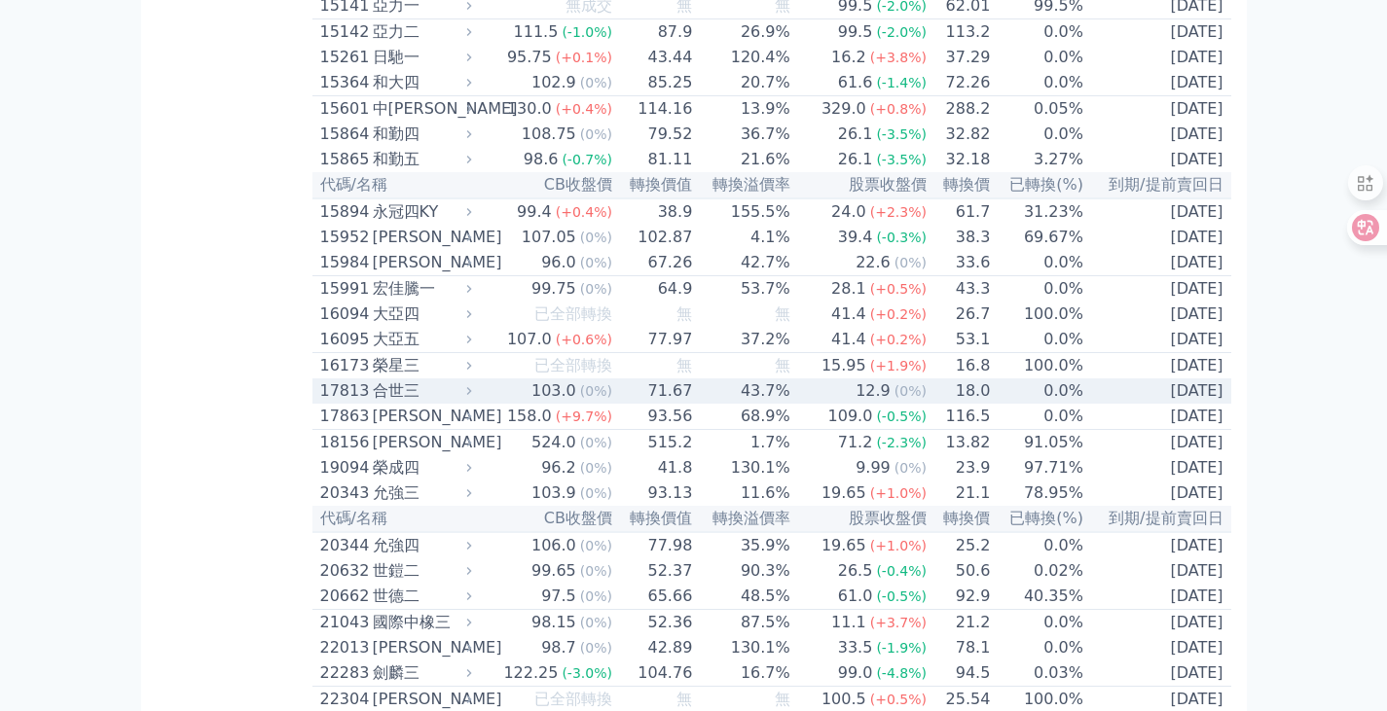
scroll to position [681, 0]
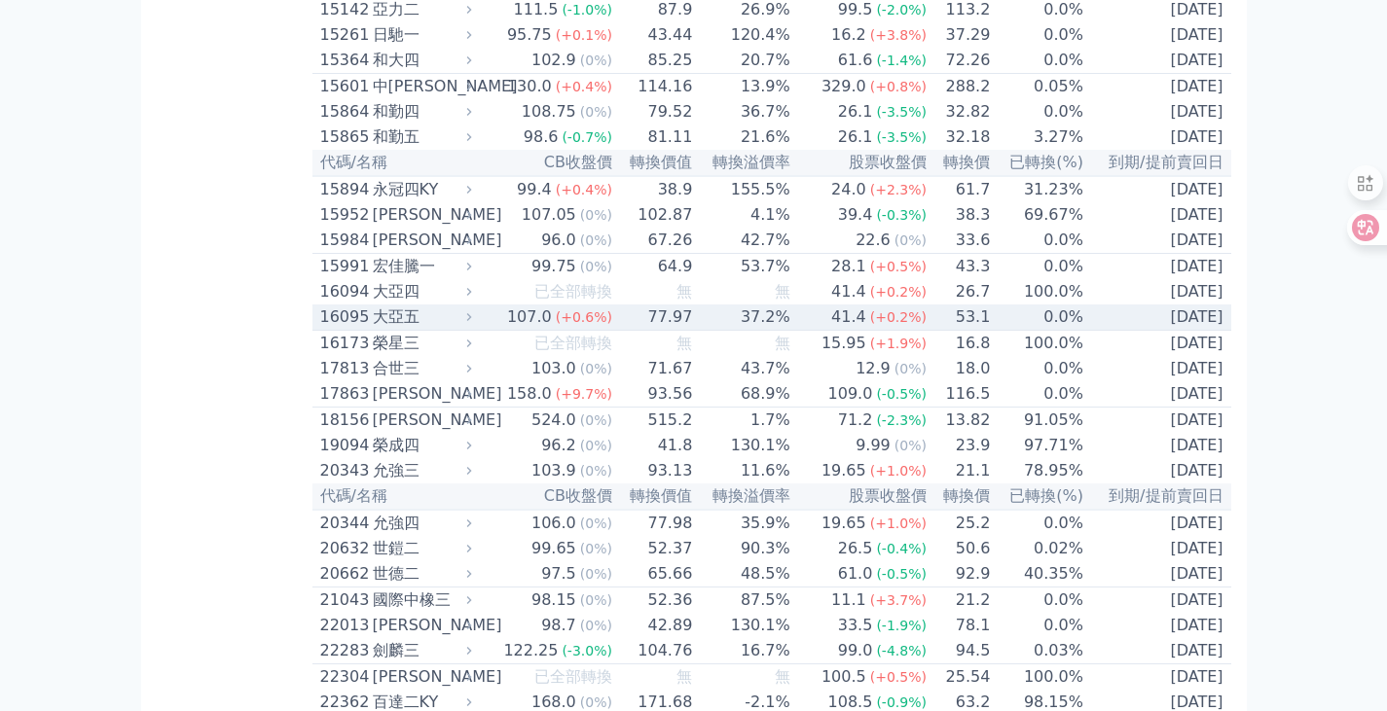
click at [350, 329] on div "16095" at bounding box center [344, 317] width 48 height 23
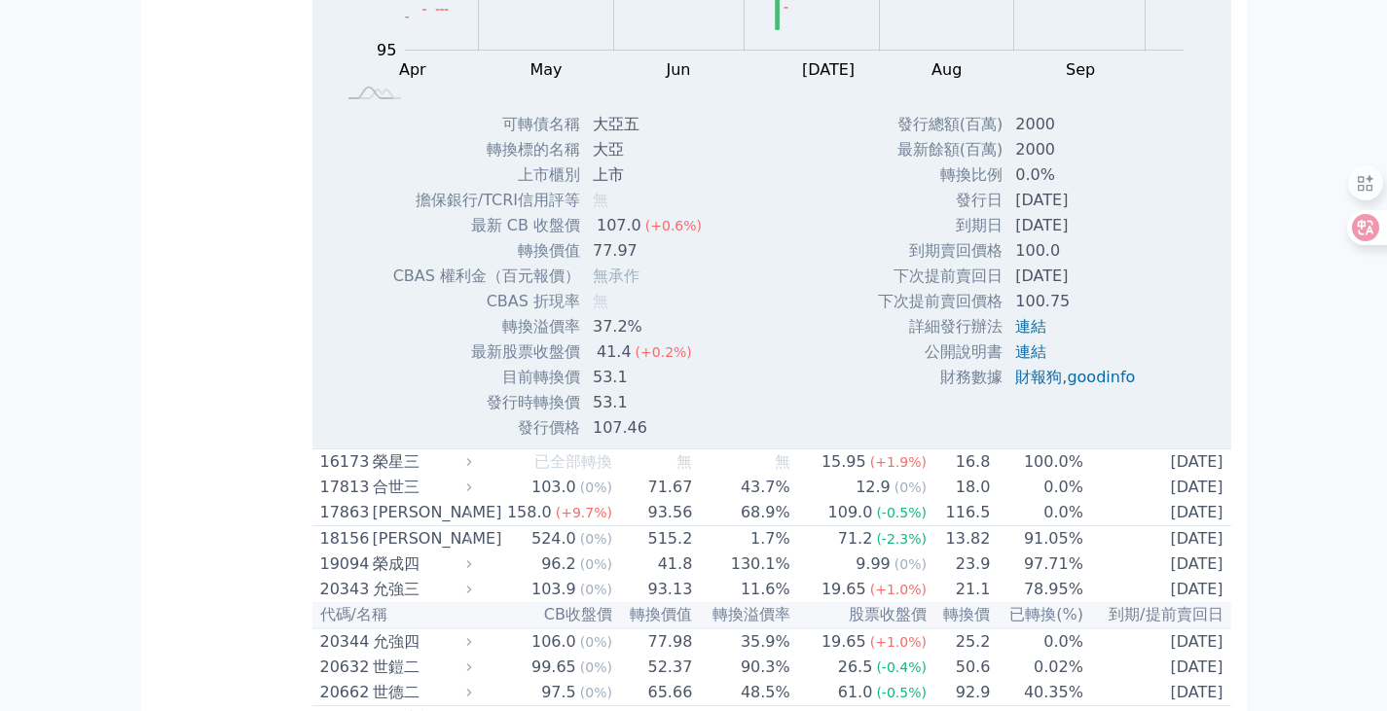
scroll to position [1362, 0]
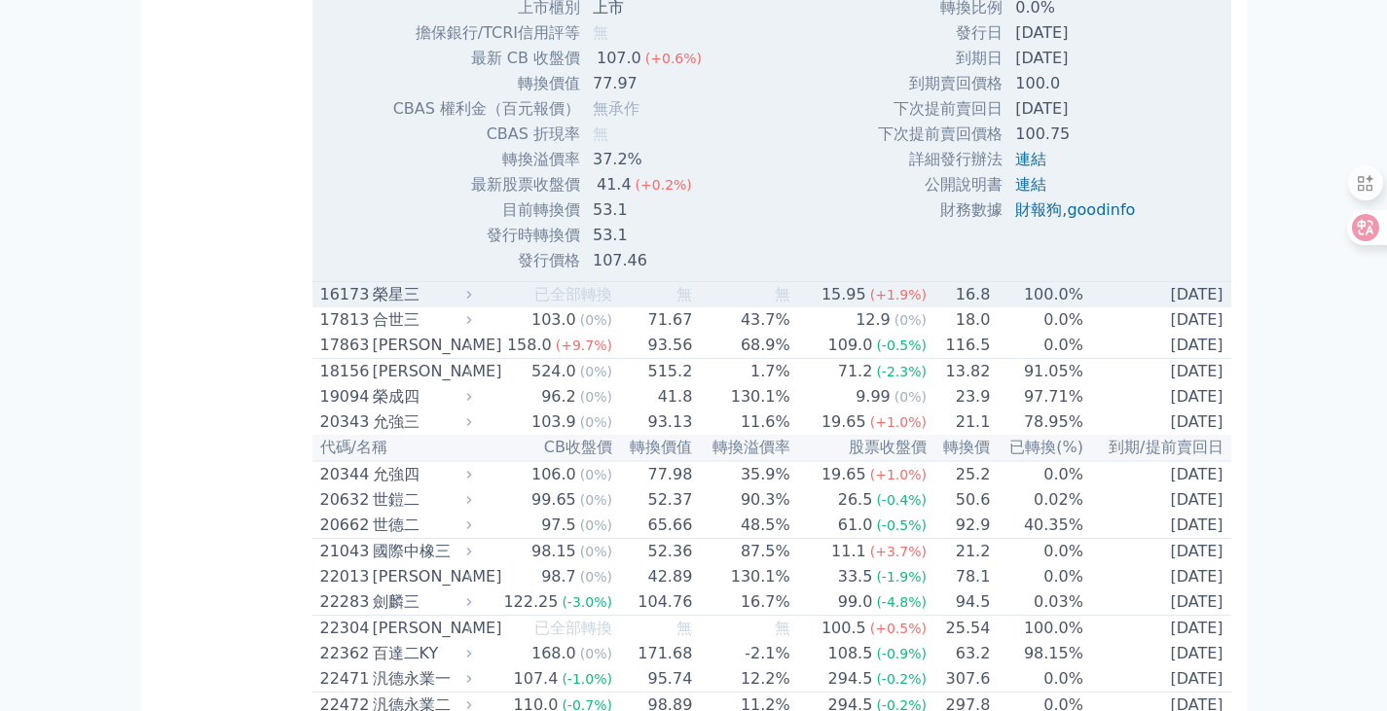
click at [345, 307] on div "16173" at bounding box center [344, 294] width 48 height 23
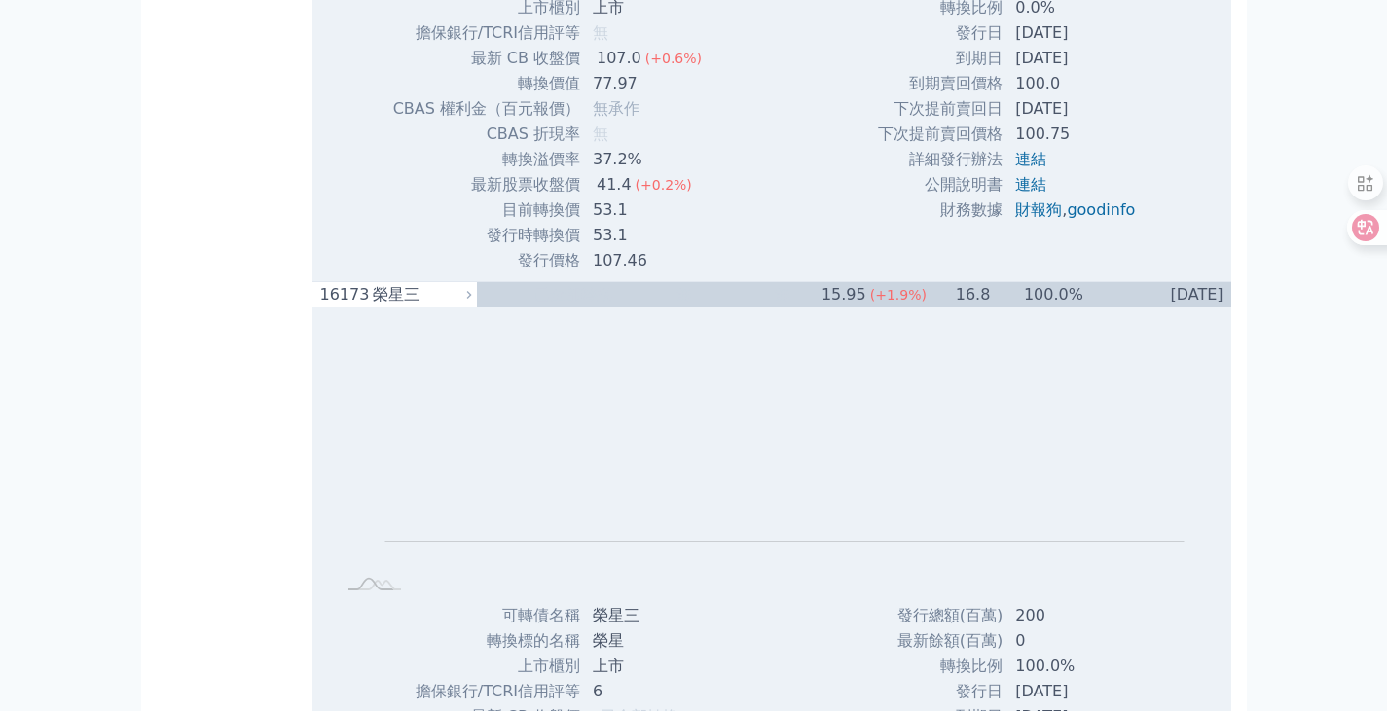
scroll to position [0, 0]
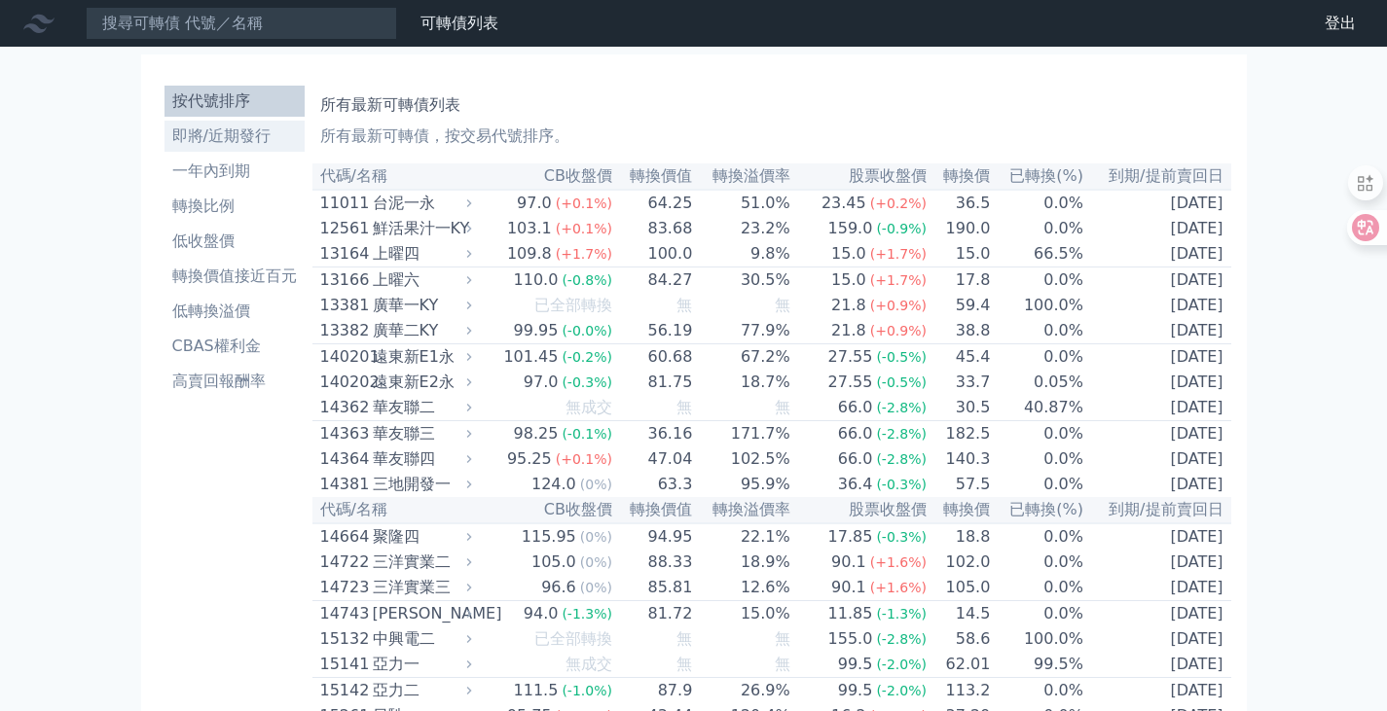
click at [179, 127] on li "即將/近期發行" at bounding box center [234, 136] width 140 height 23
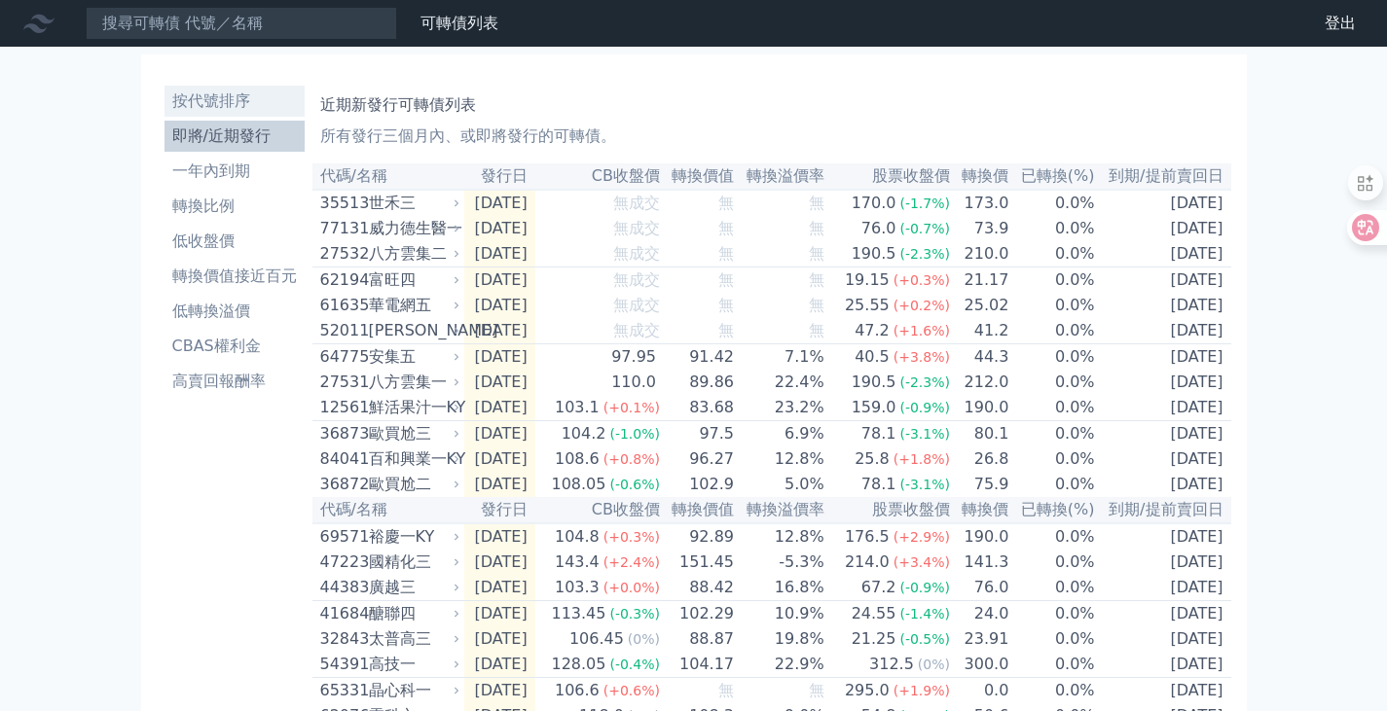
click at [196, 98] on li "按代號排序" at bounding box center [234, 101] width 140 height 23
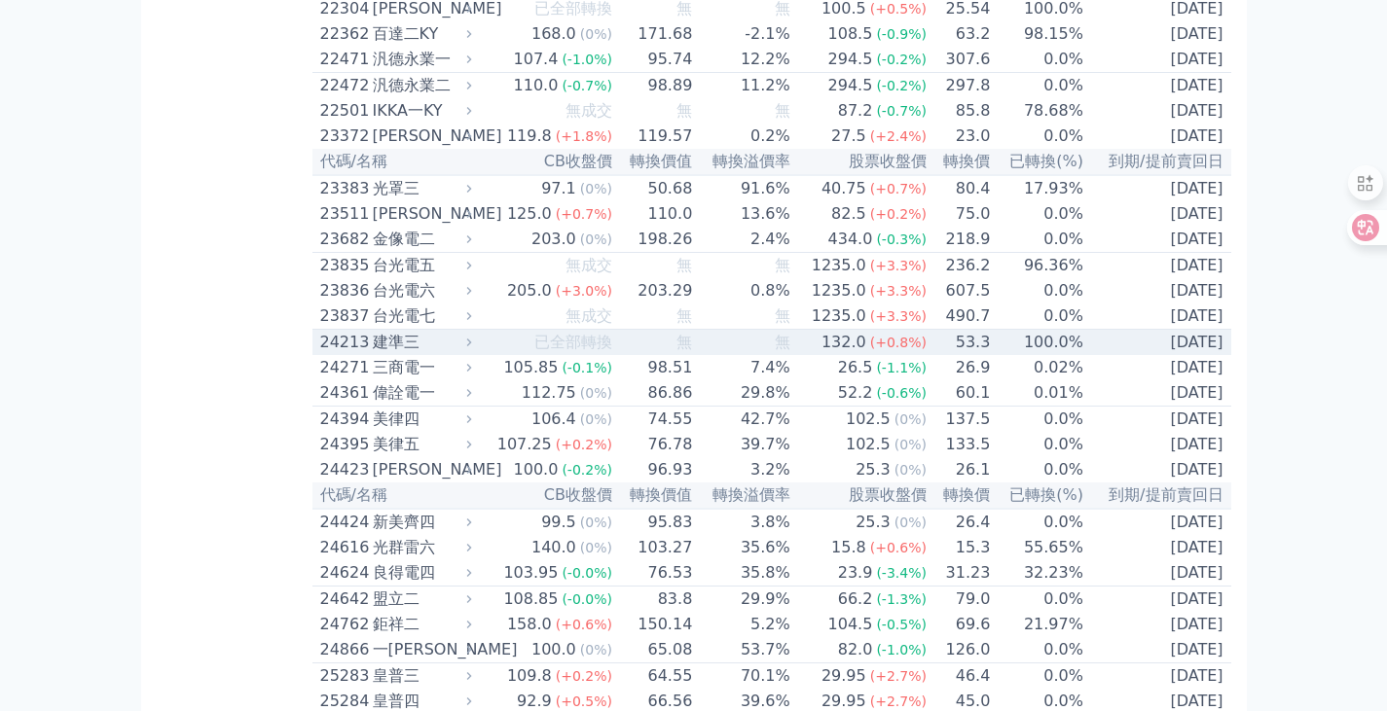
scroll to position [1280, 0]
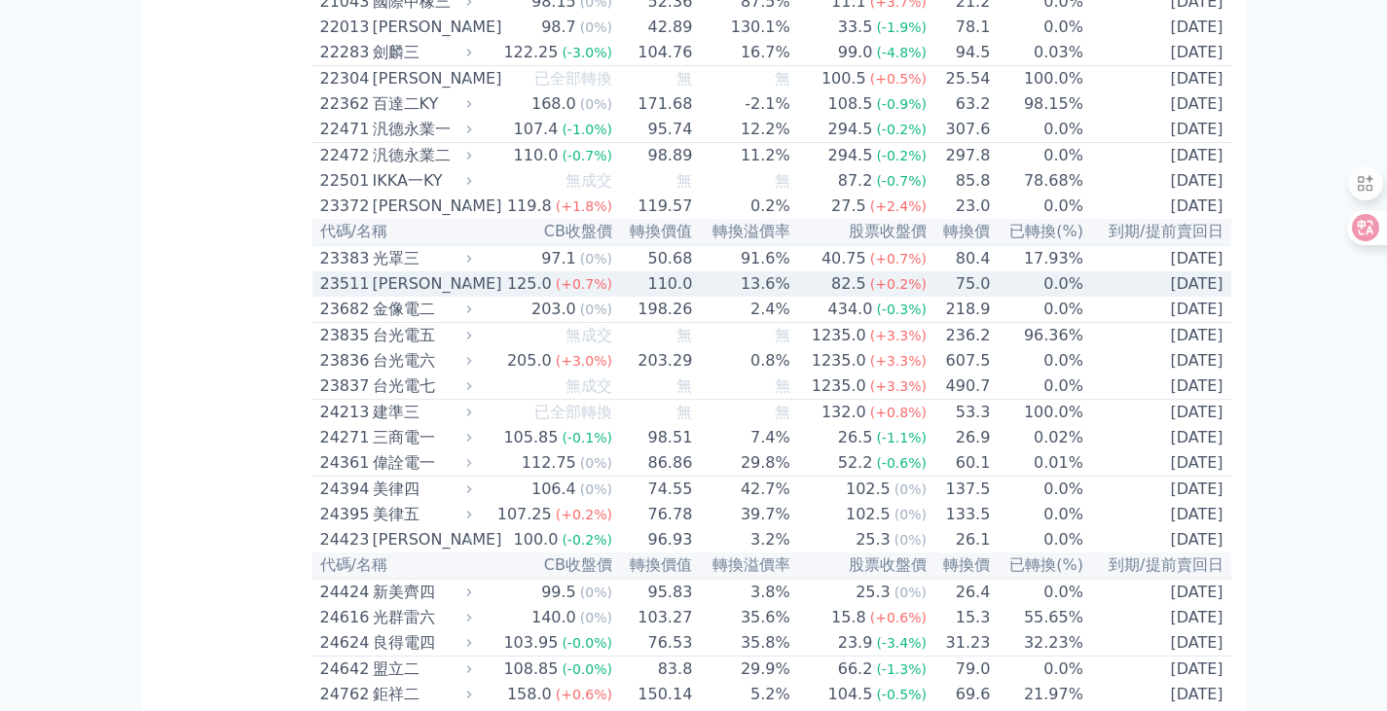
click at [341, 296] on div "23511" at bounding box center [344, 283] width 48 height 23
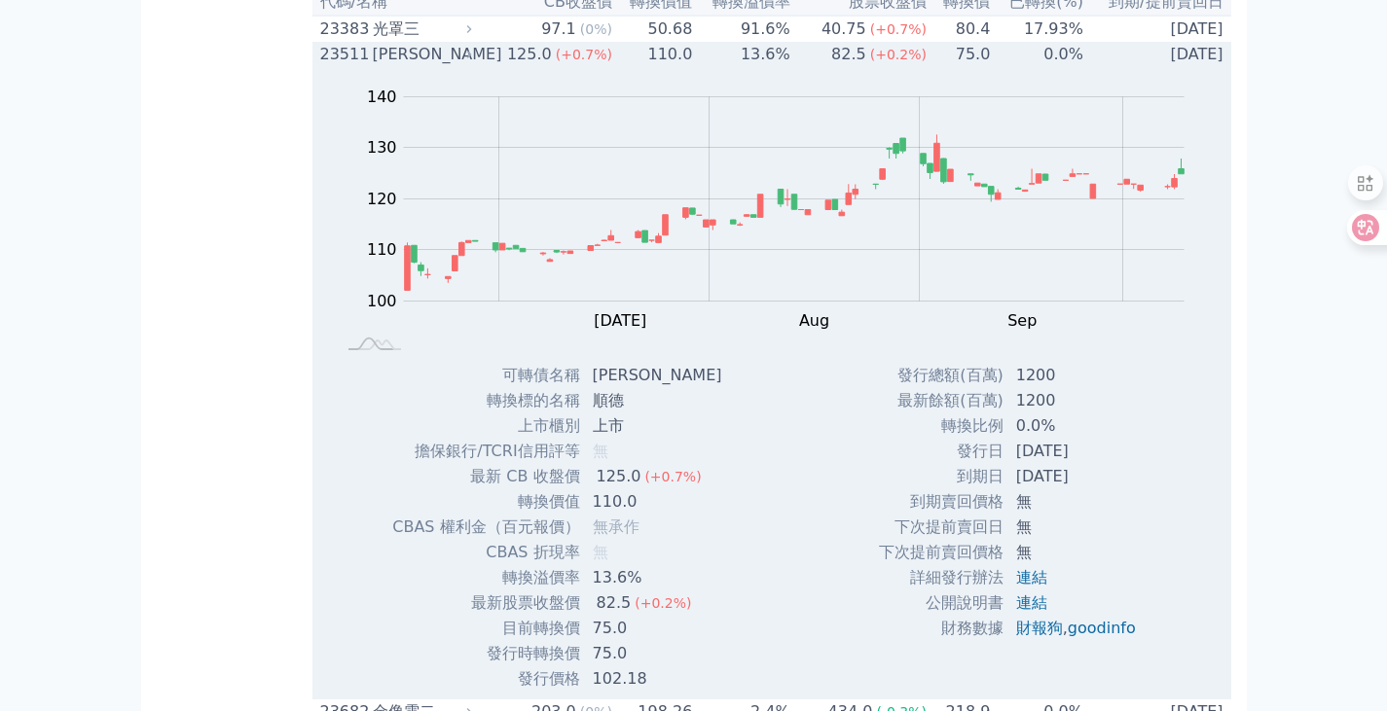
scroll to position [1474, 0]
